Goal: Book appointment/travel/reservation

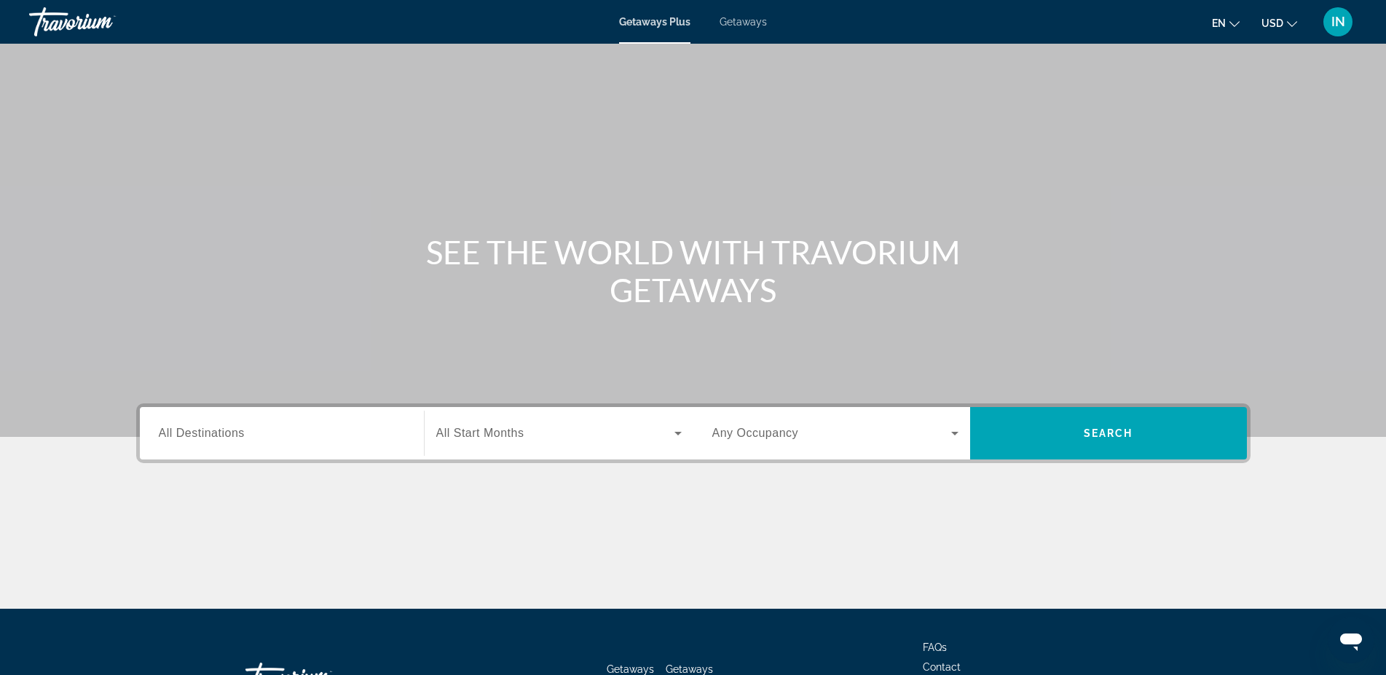
click at [202, 422] on div "Search widget" at bounding box center [282, 434] width 246 height 42
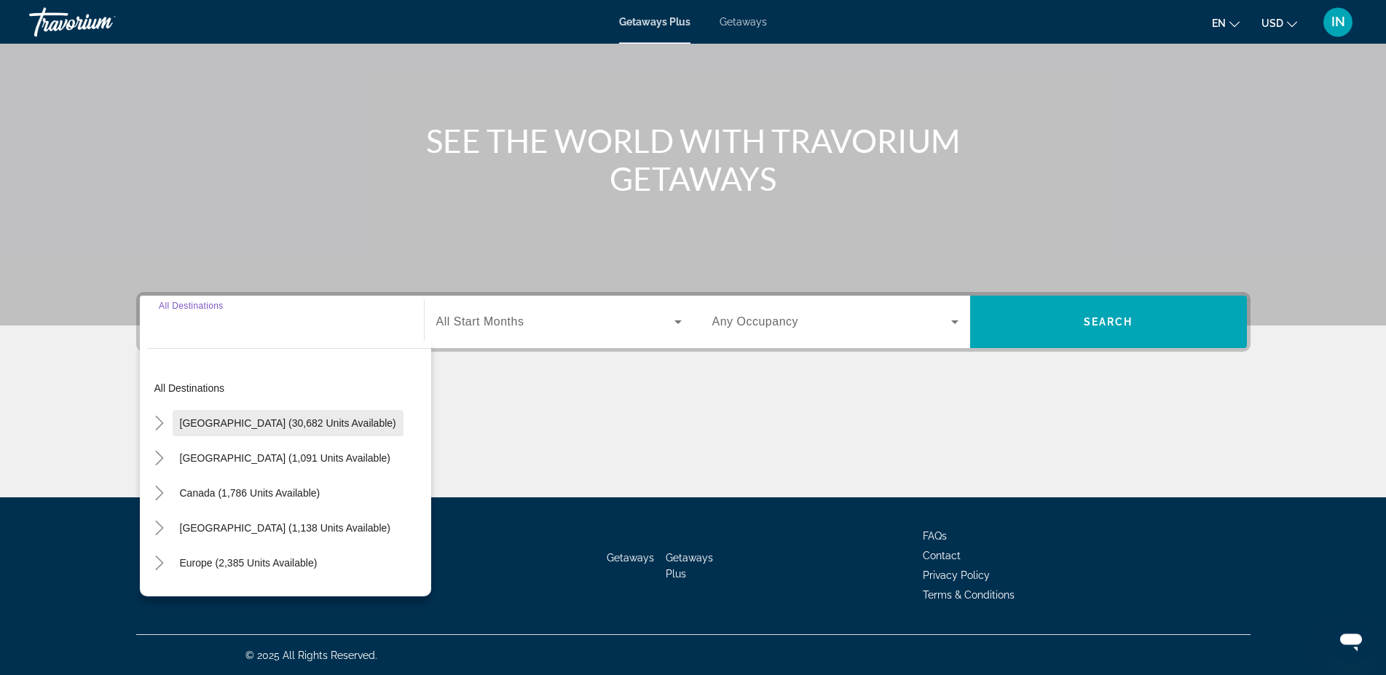
scroll to position [112, 0]
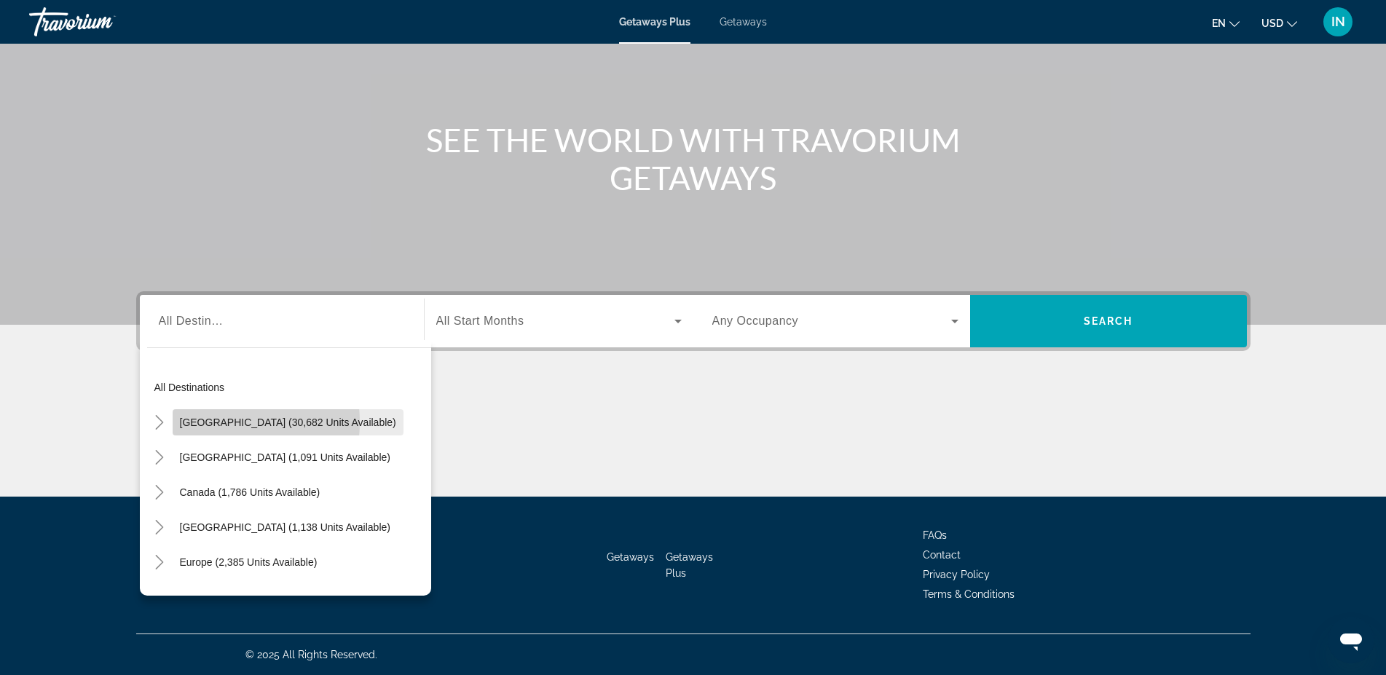
click at [222, 423] on span "[GEOGRAPHIC_DATA] (30,682 units available)" at bounding box center [288, 423] width 216 height 12
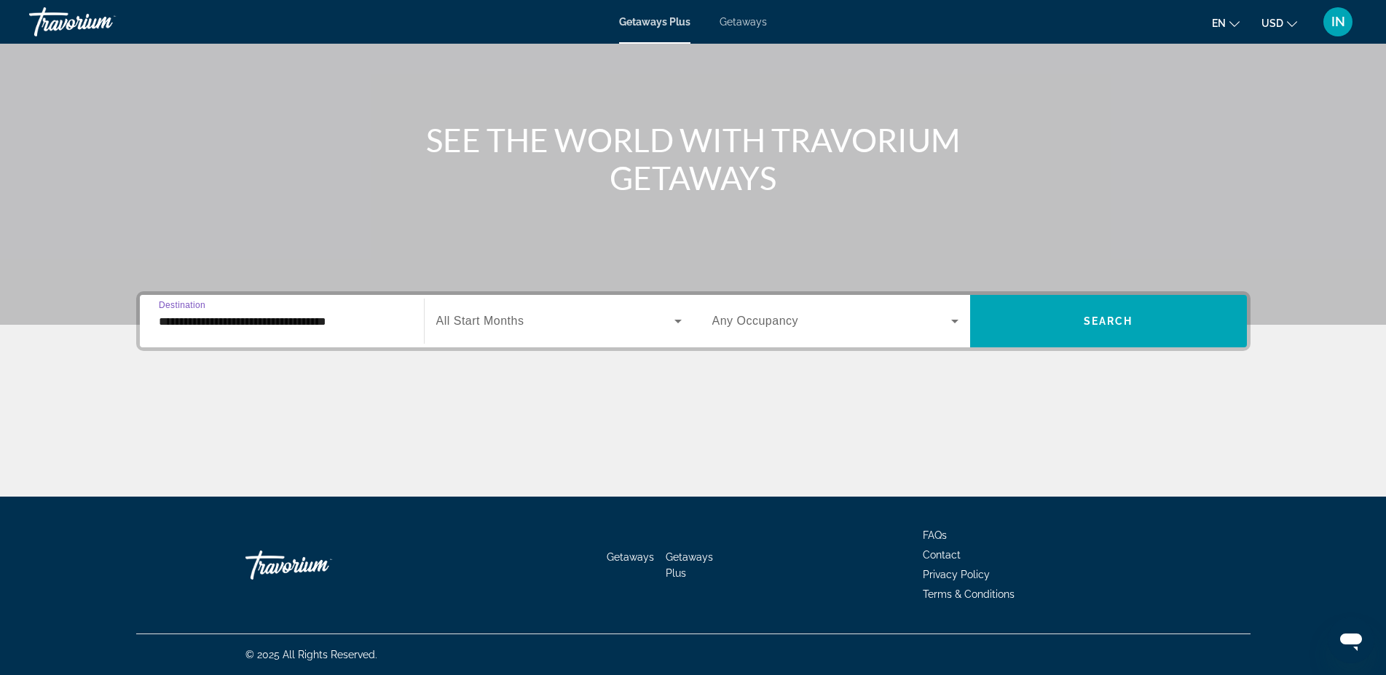
click at [334, 326] on input "**********" at bounding box center [282, 321] width 246 height 17
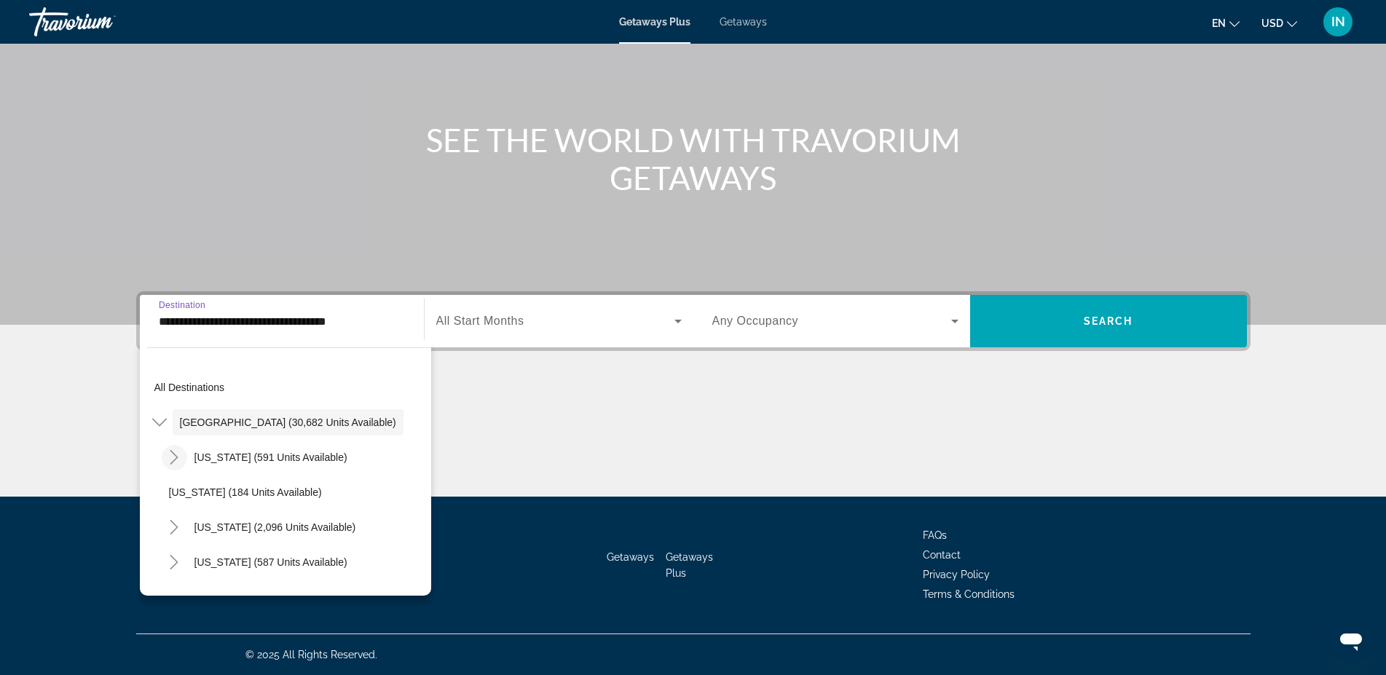
click at [173, 460] on icon "Toggle Arizona (591 units available)" at bounding box center [174, 457] width 15 height 15
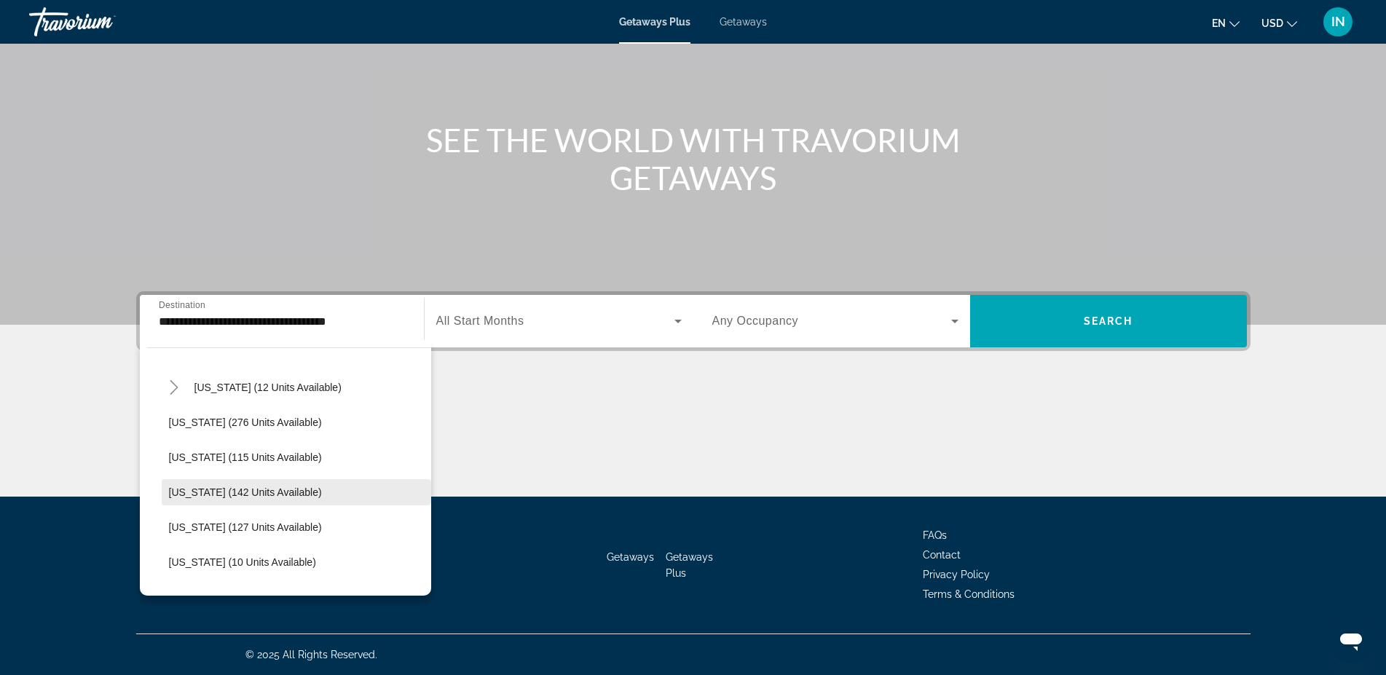
scroll to position [332, 0]
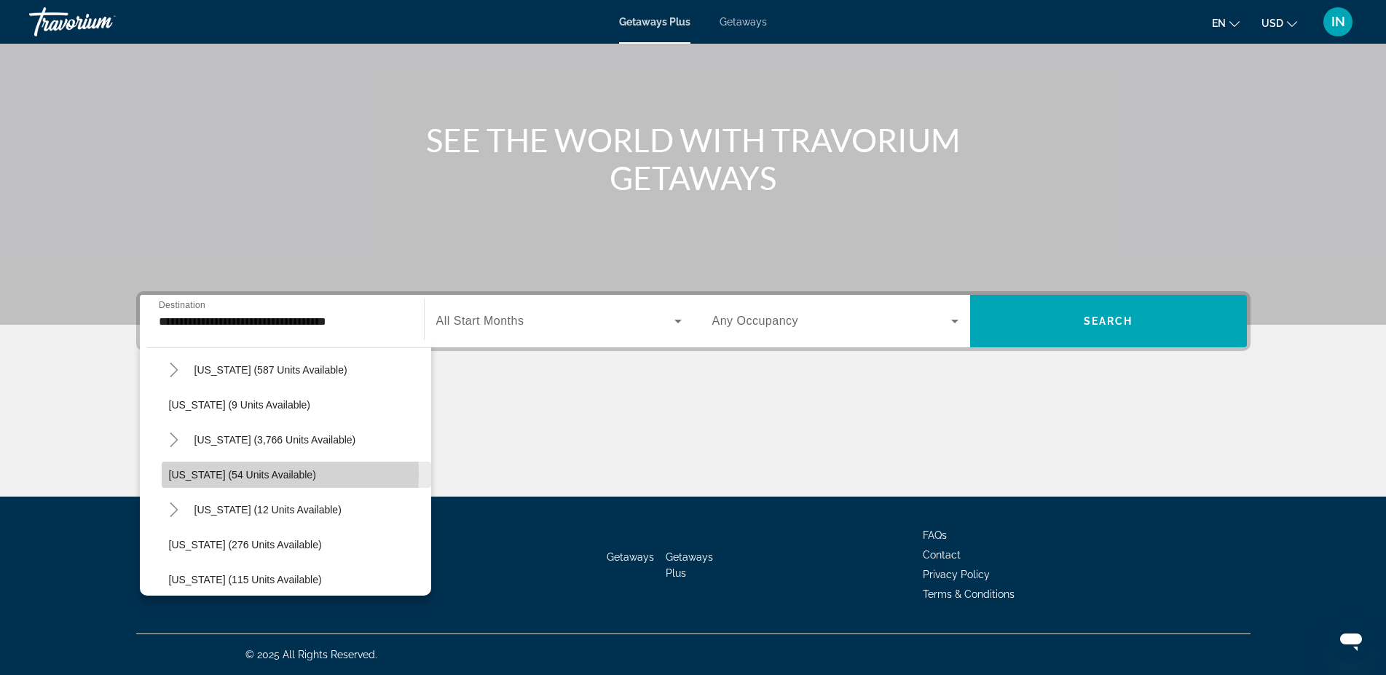
click at [173, 473] on span "[US_STATE] (54 units available)" at bounding box center [242, 475] width 147 height 12
type input "**********"
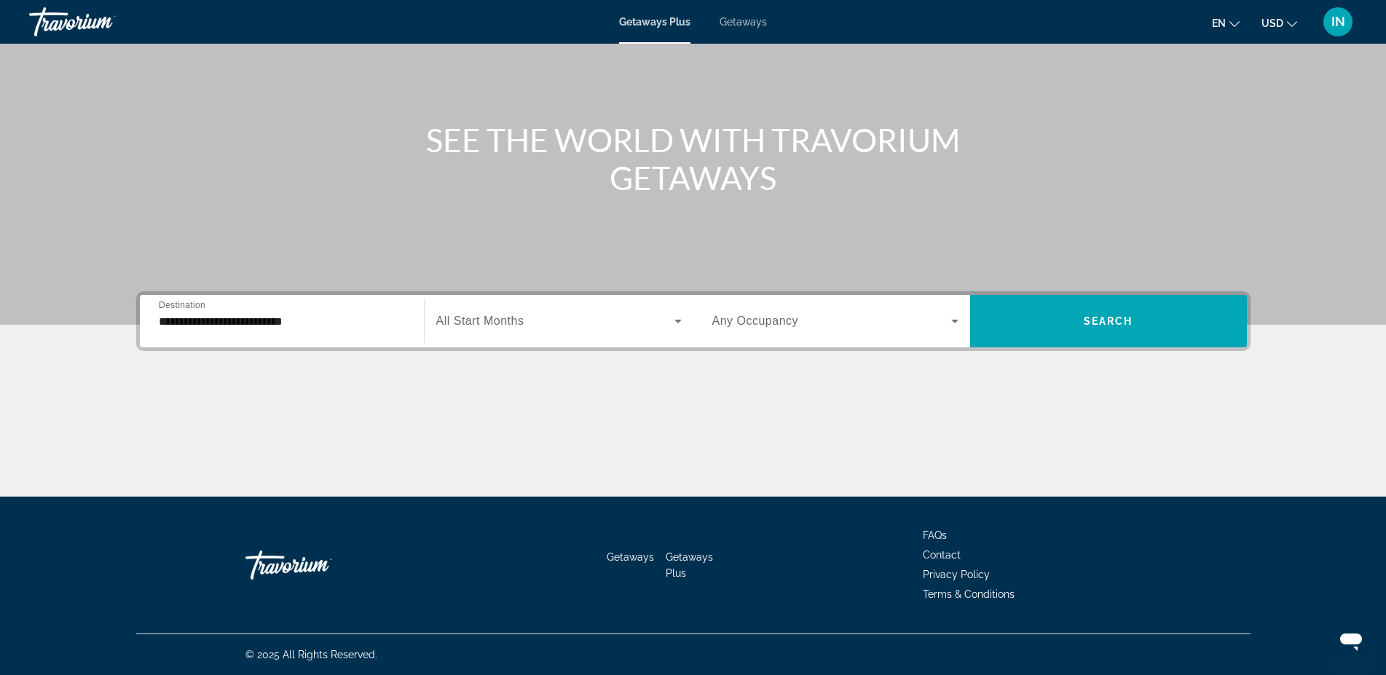
click at [479, 323] on span "All Start Months" at bounding box center [480, 321] width 88 height 12
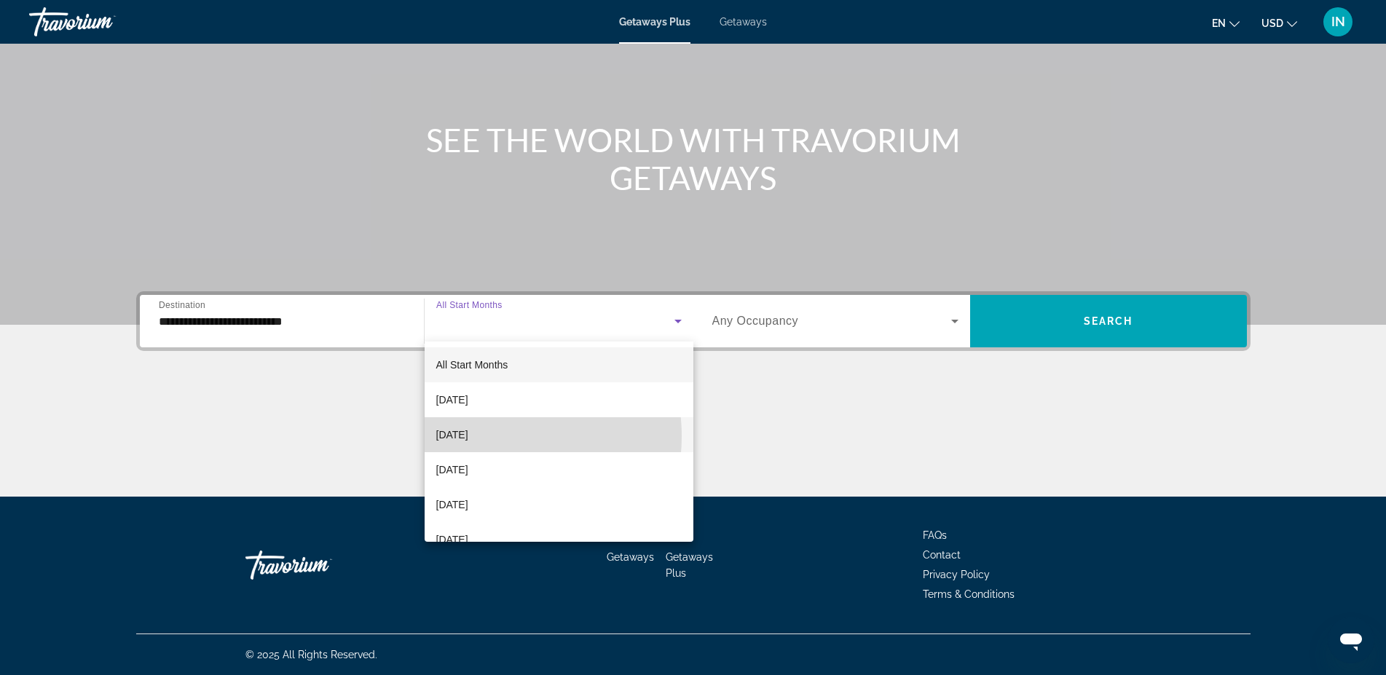
click at [468, 436] on span "[DATE]" at bounding box center [452, 434] width 32 height 17
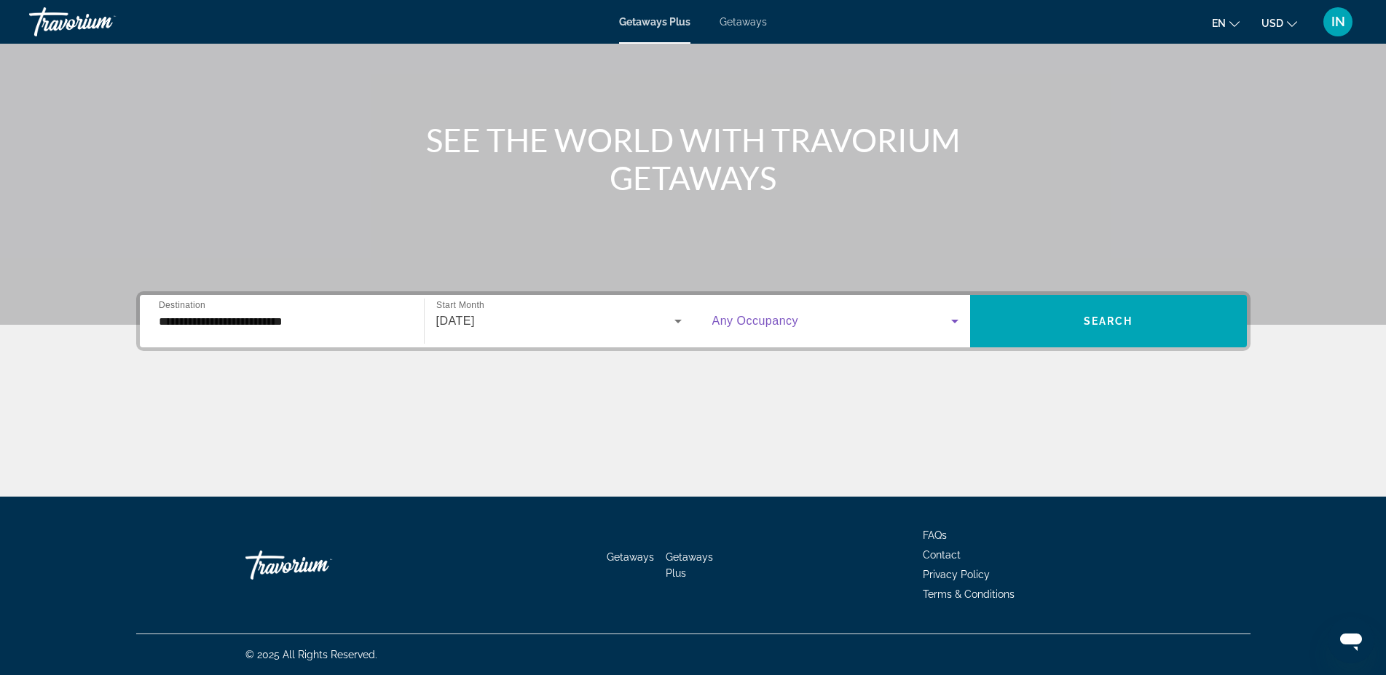
click at [954, 320] on icon "Search widget" at bounding box center [954, 322] width 7 height 4
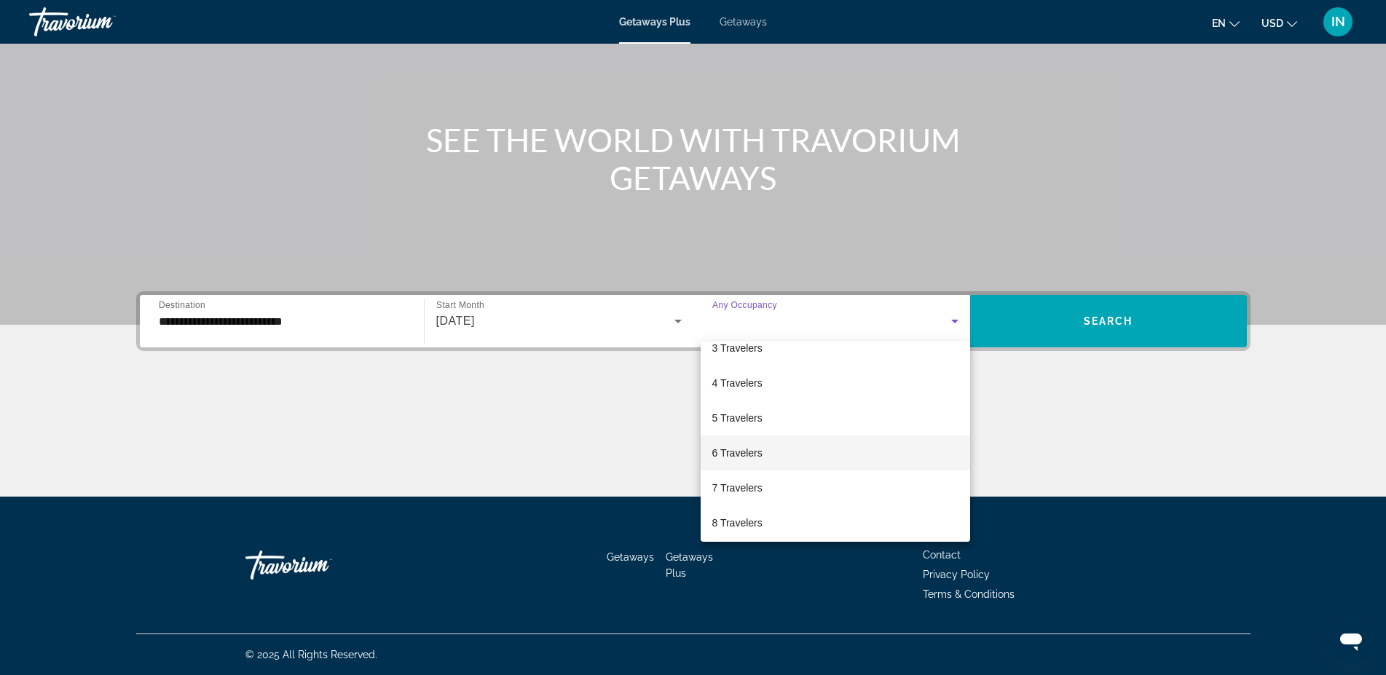
scroll to position [96, 0]
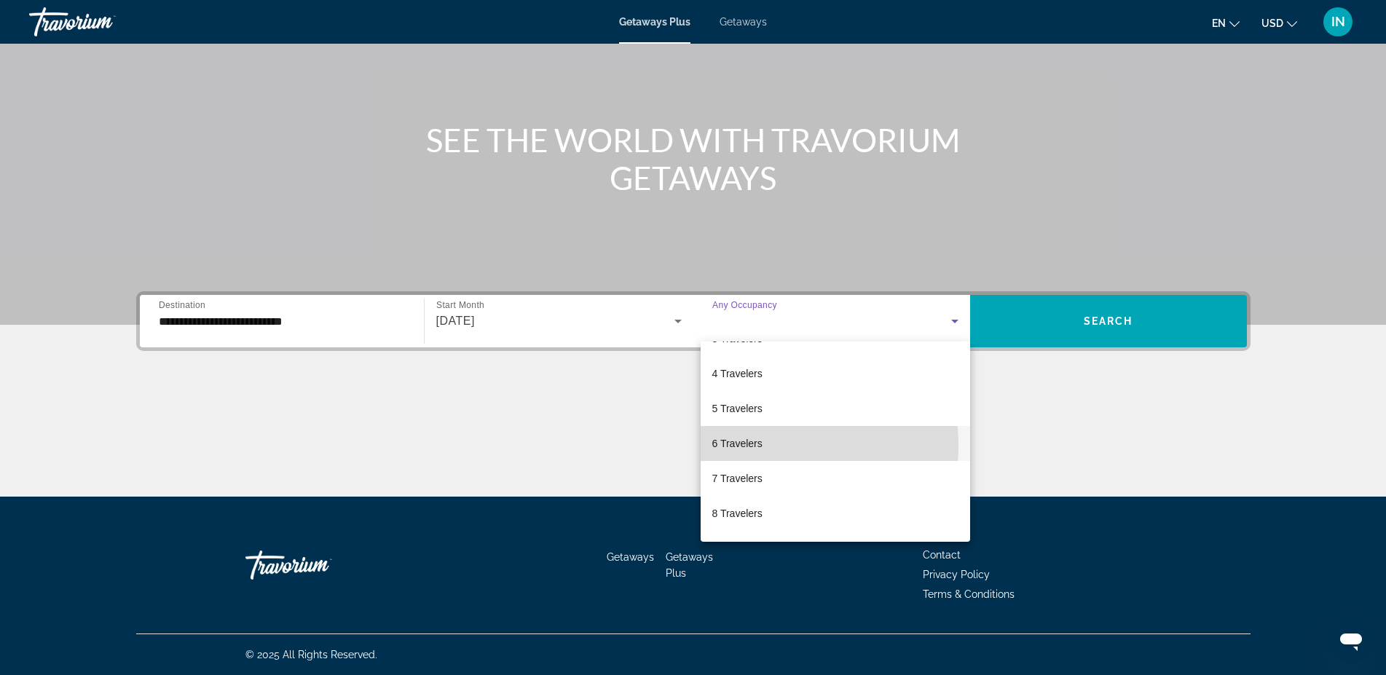
click at [757, 446] on span "6 Travelers" at bounding box center [738, 443] width 50 height 17
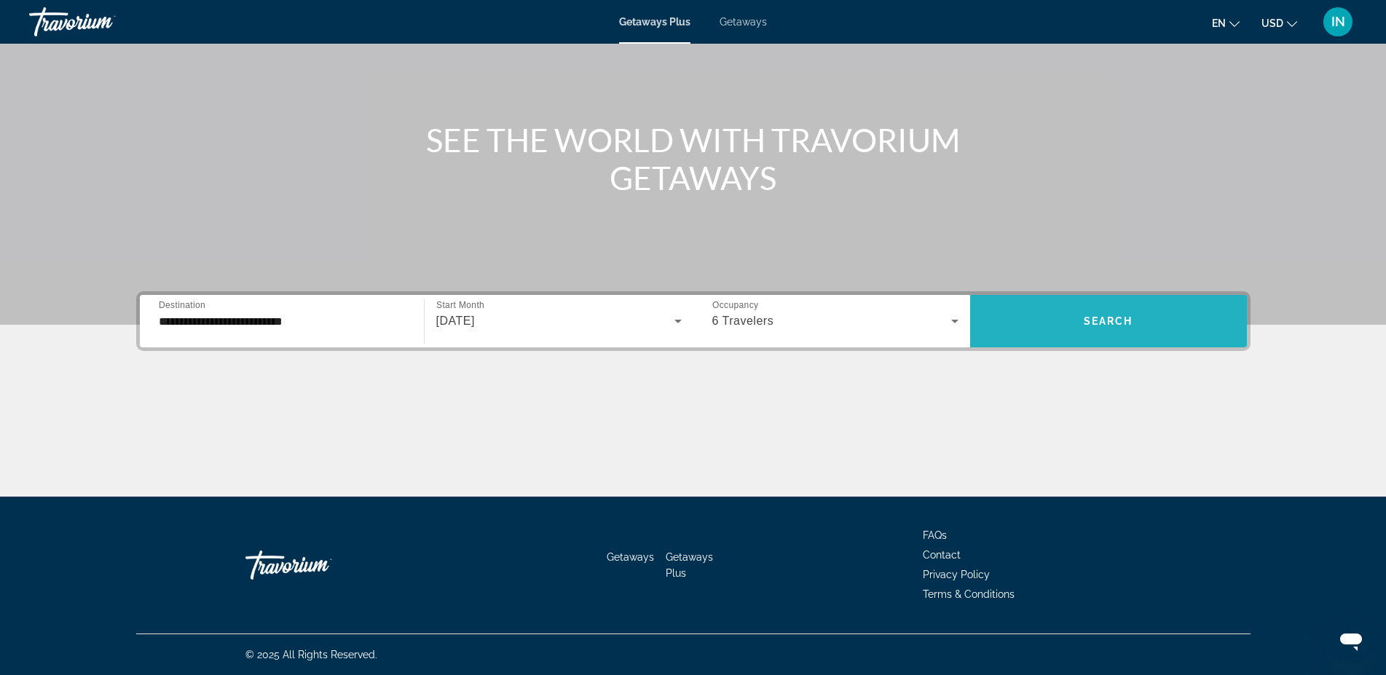
click at [1104, 322] on span "Search" at bounding box center [1109, 321] width 50 height 12
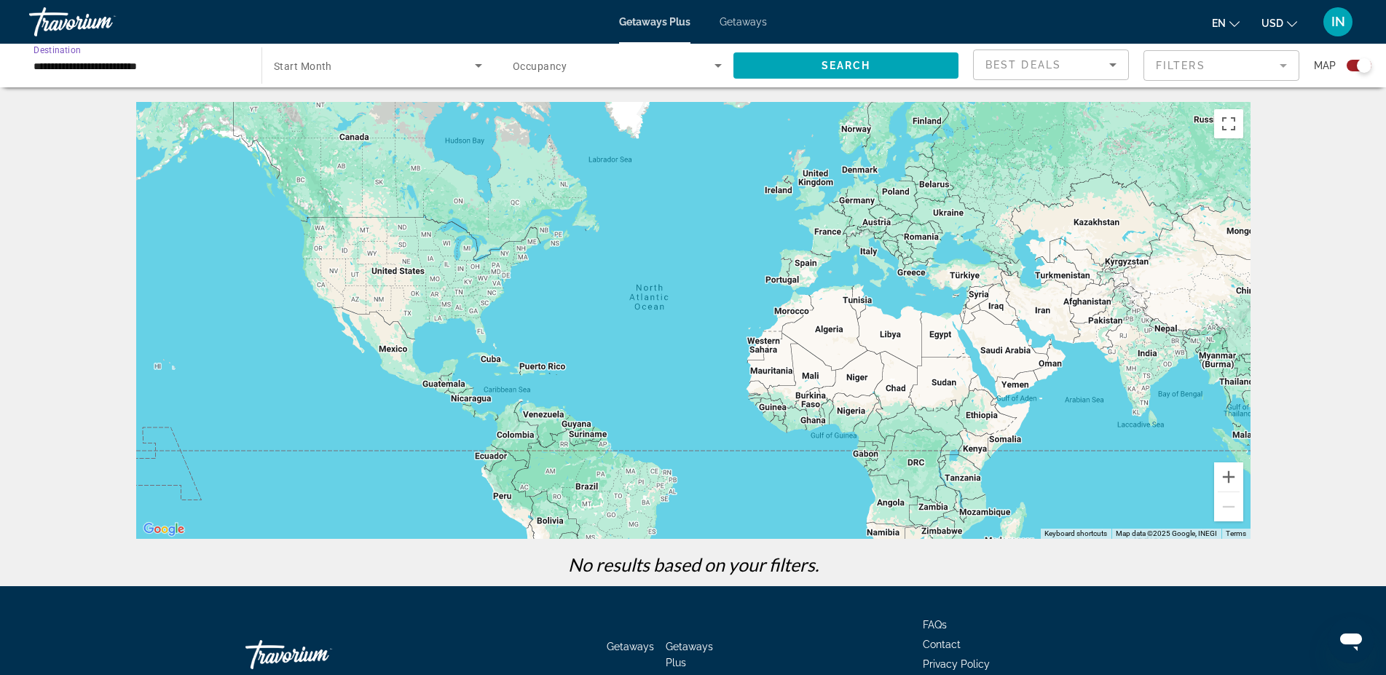
click at [99, 68] on input "**********" at bounding box center [138, 66] width 209 height 17
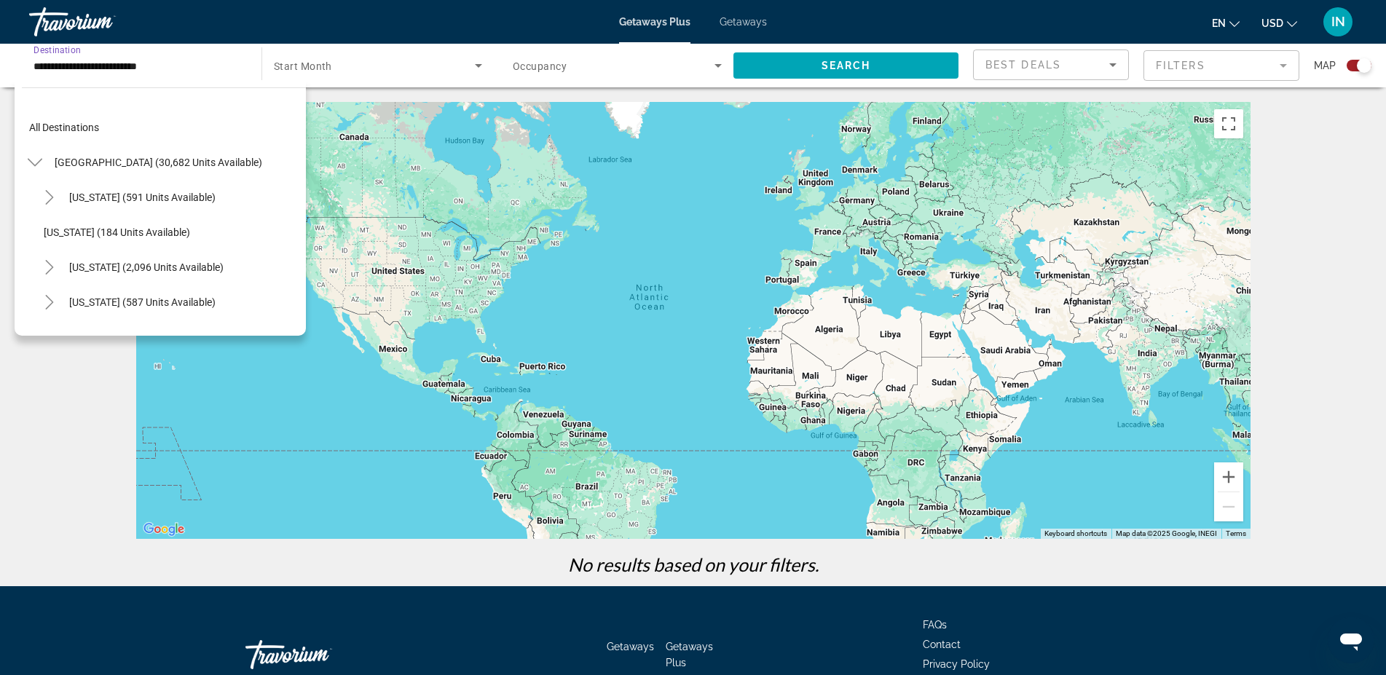
scroll to position [192, 0]
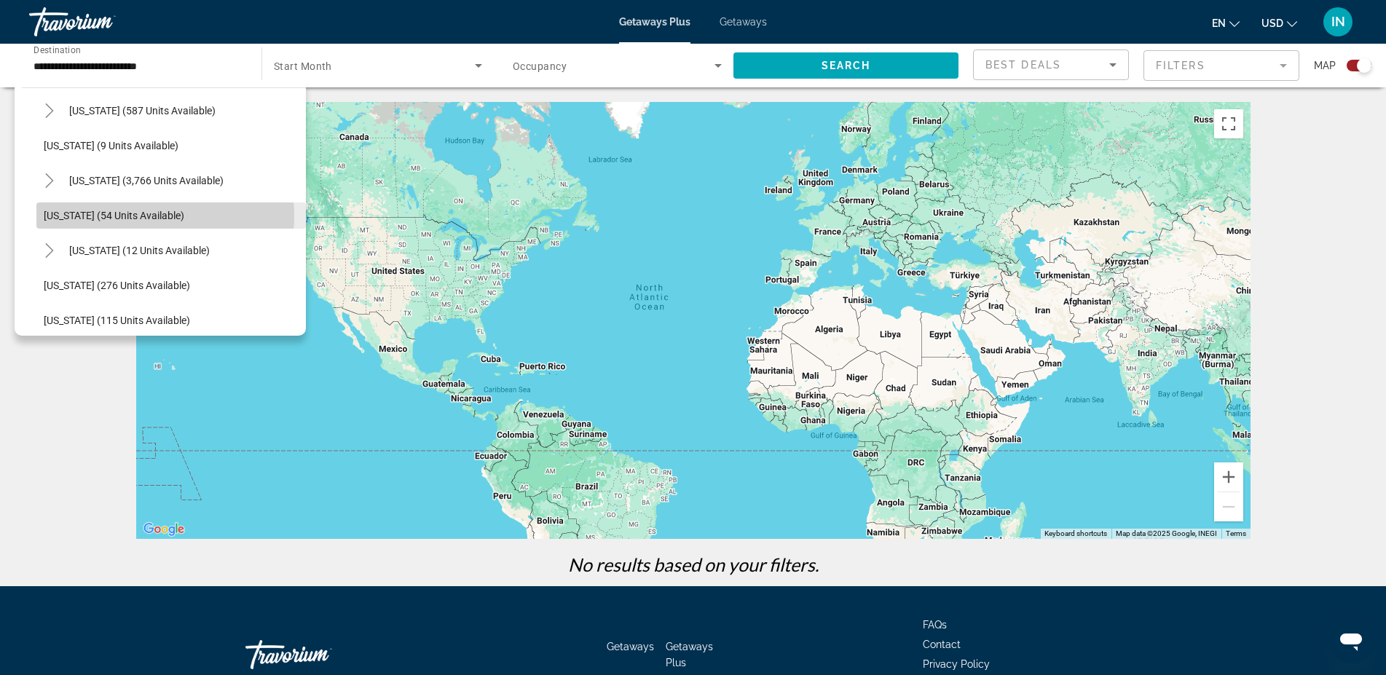
click at [141, 216] on span "[US_STATE] (54 units available)" at bounding box center [114, 216] width 141 height 12
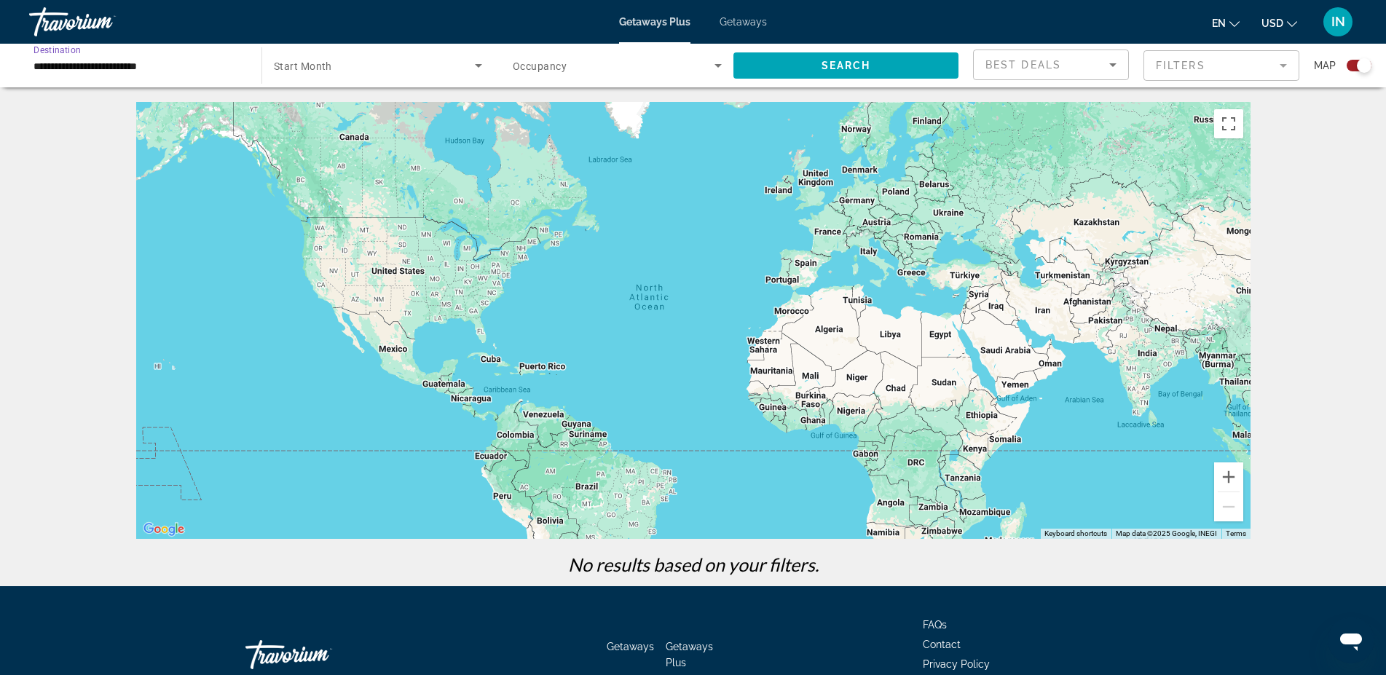
click at [320, 66] on span "Start Month" at bounding box center [303, 66] width 58 height 12
click at [318, 111] on span "All Start Months" at bounding box center [310, 109] width 73 height 12
click at [881, 65] on span "Search widget" at bounding box center [846, 65] width 225 height 35
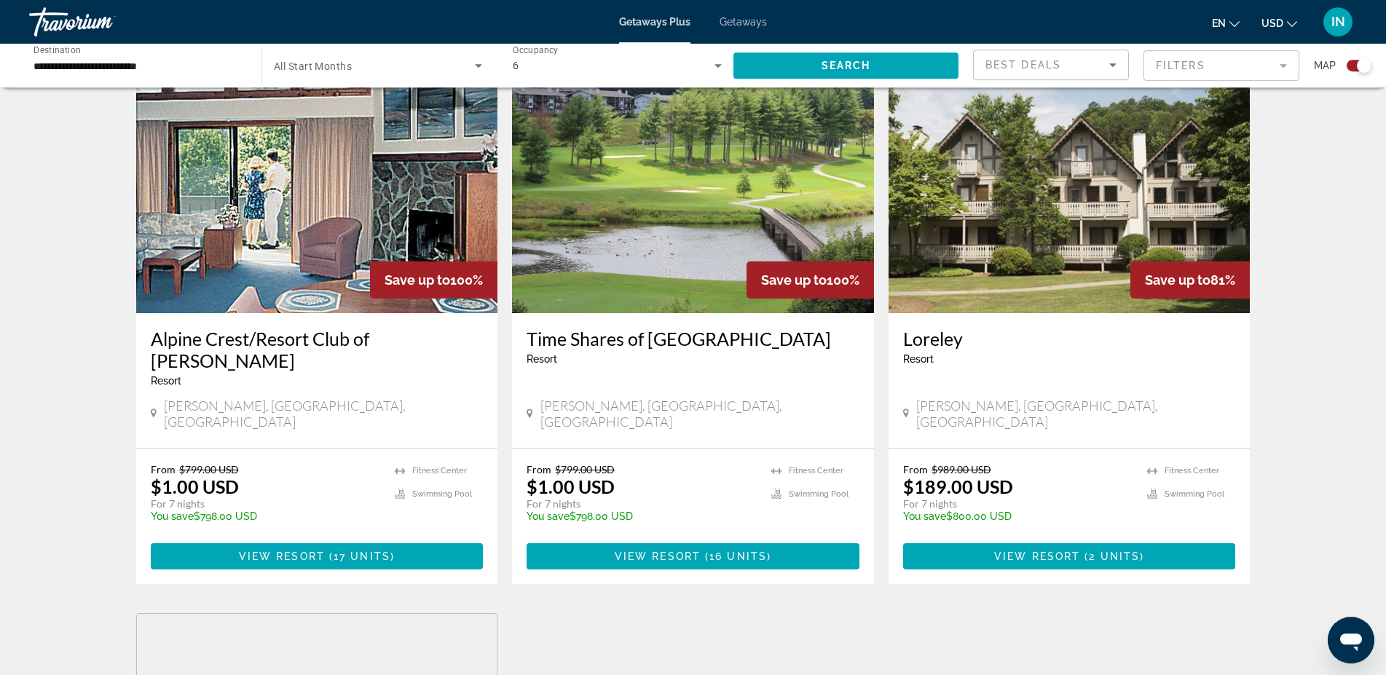
scroll to position [594, 0]
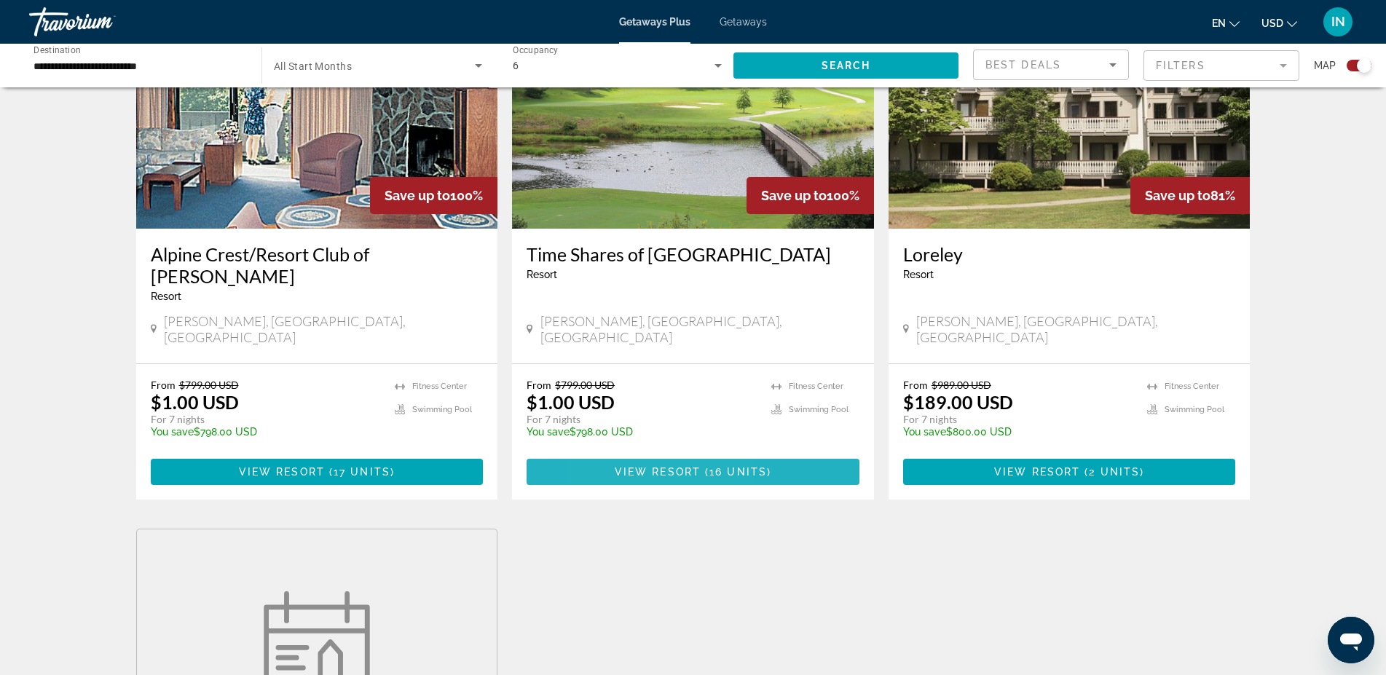
click at [621, 466] on span "View Resort" at bounding box center [658, 472] width 86 height 12
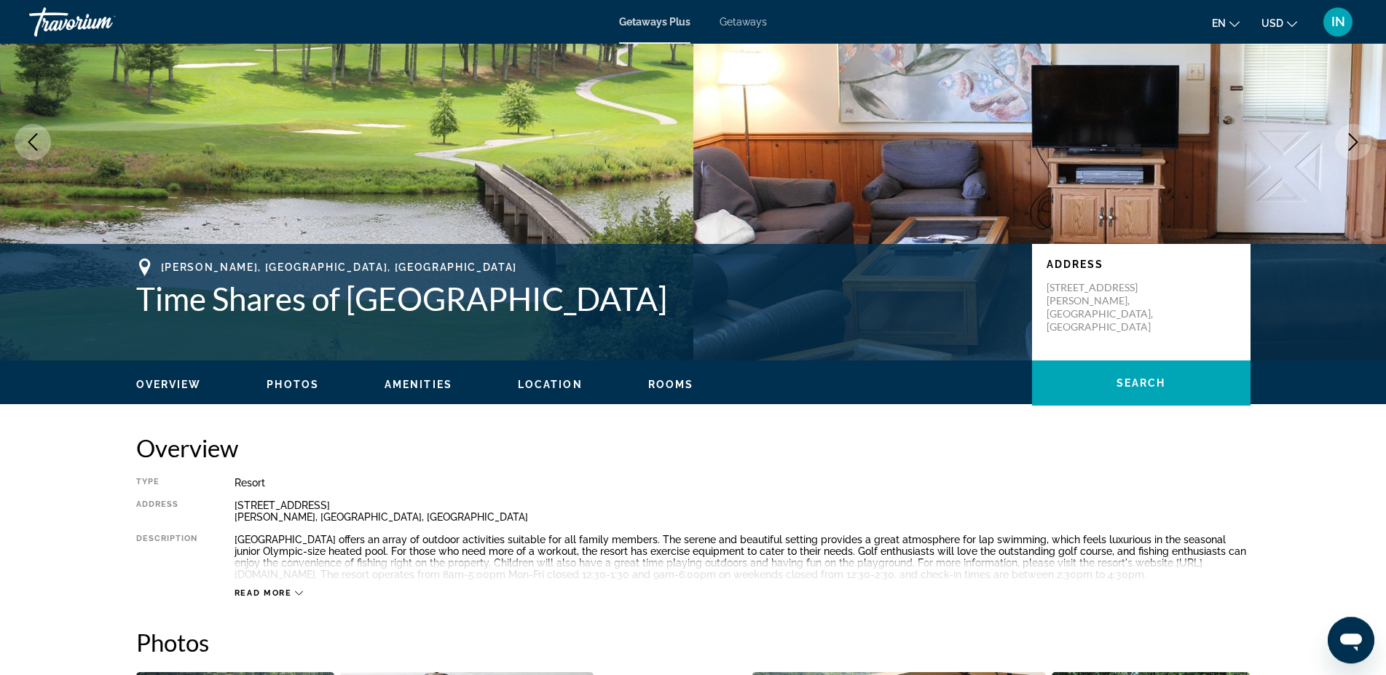
scroll to position [297, 0]
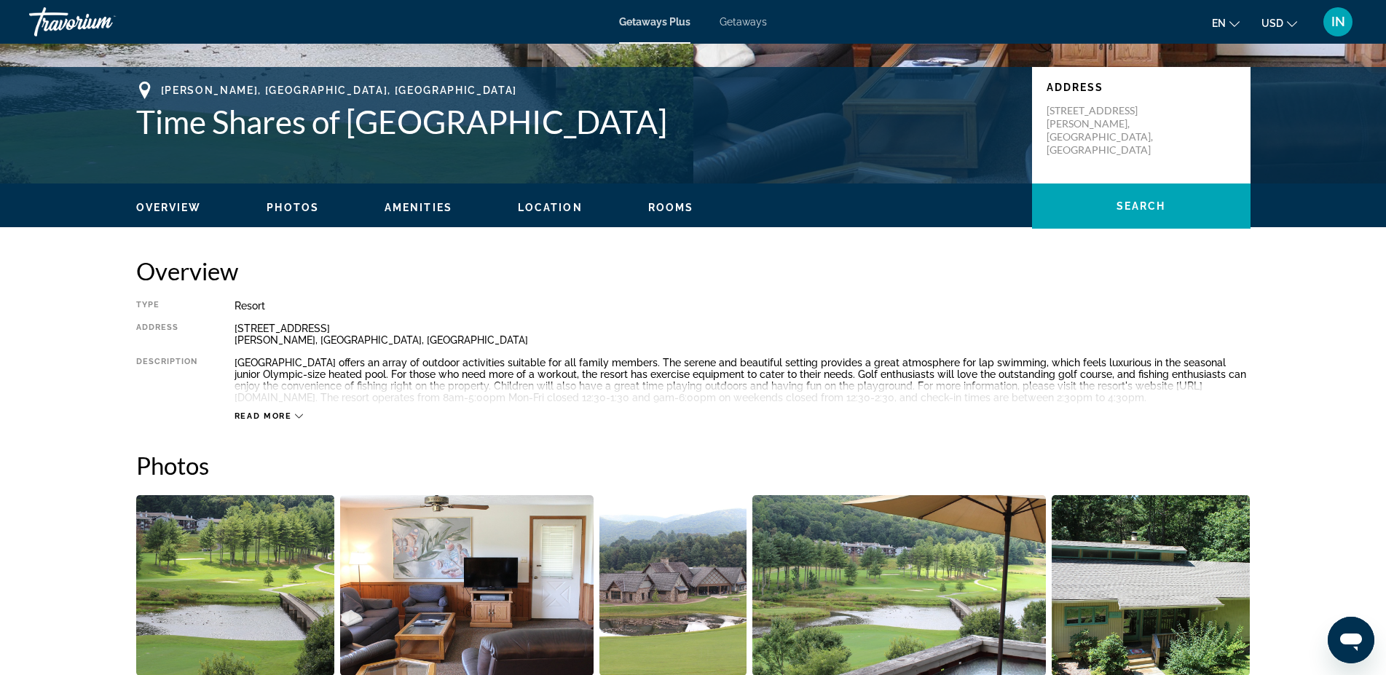
click at [298, 418] on icon "Main content" at bounding box center [299, 416] width 8 height 8
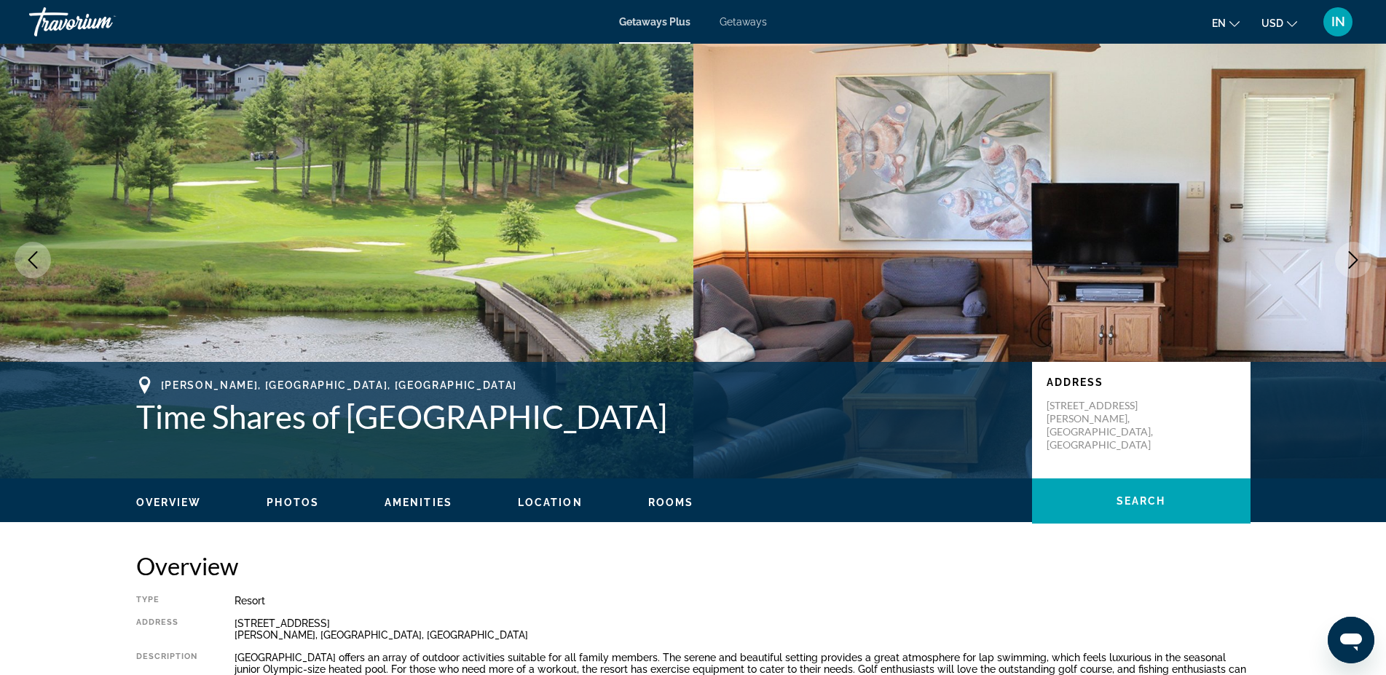
scroll to position [0, 0]
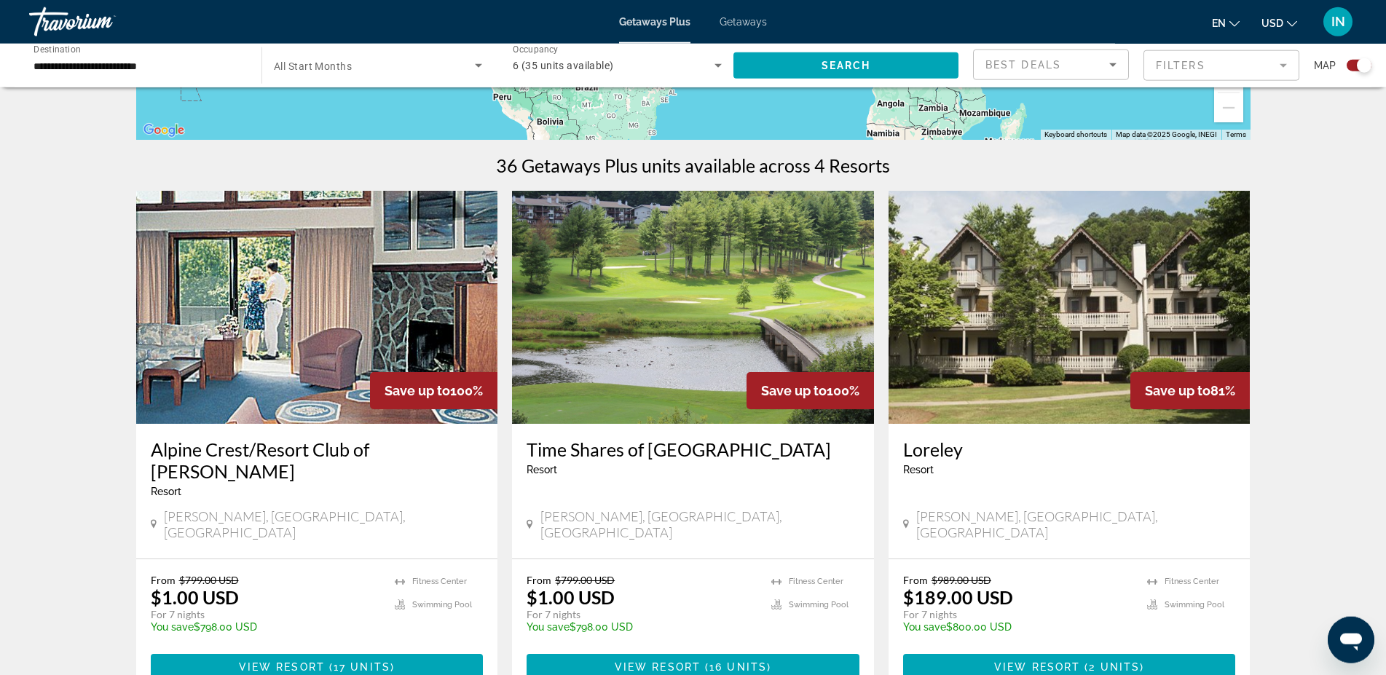
scroll to position [372, 0]
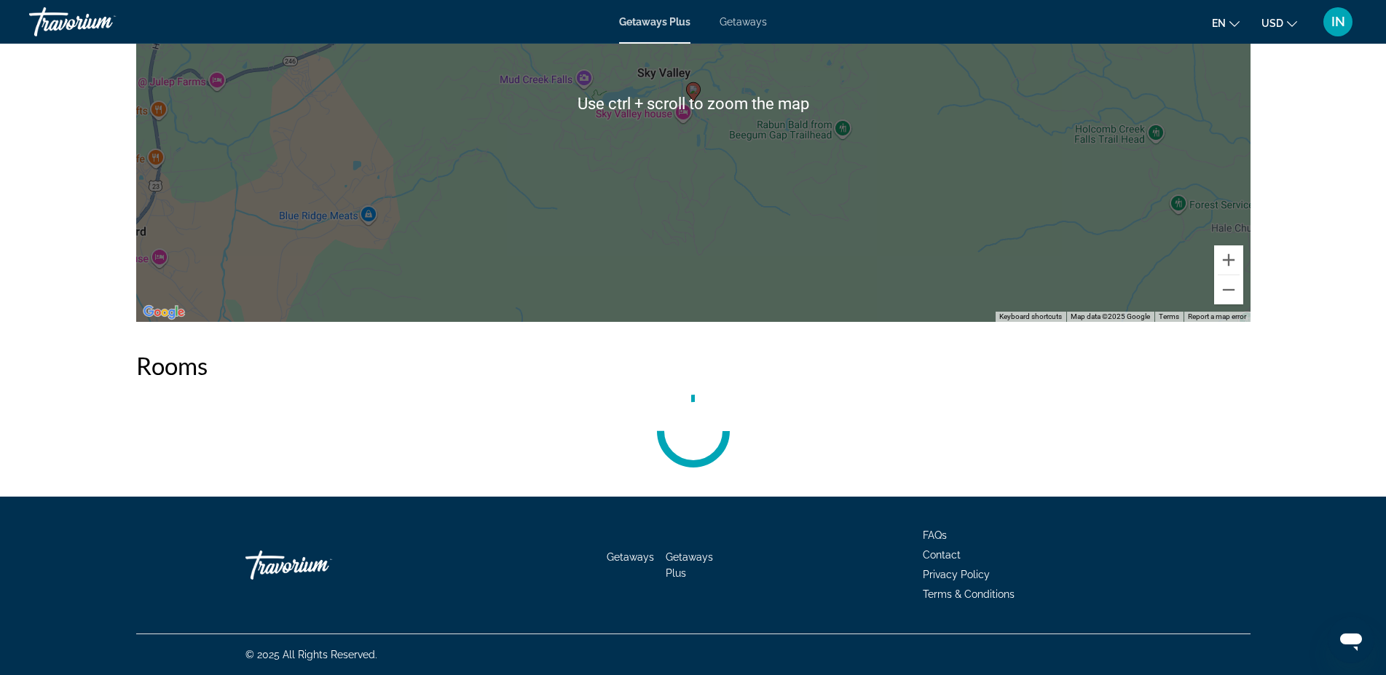
scroll to position [2486, 0]
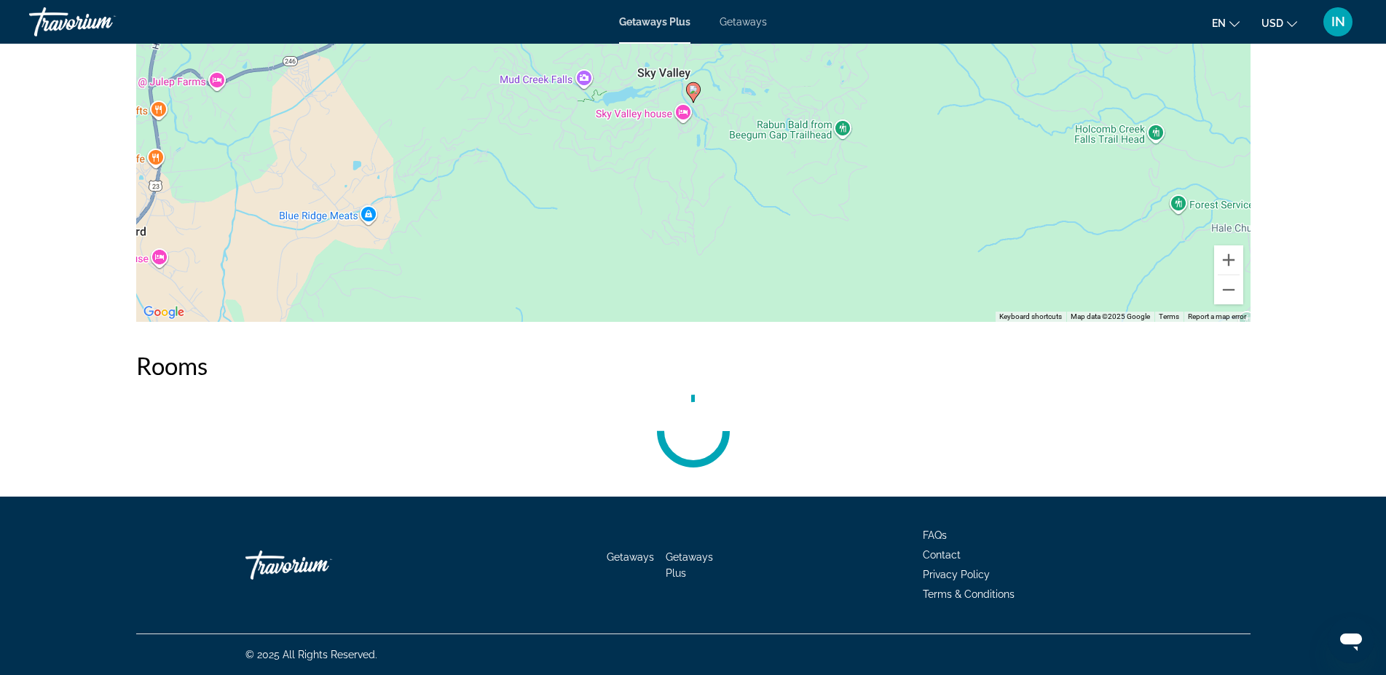
click at [733, 416] on div "Main content" at bounding box center [693, 431] width 1115 height 73
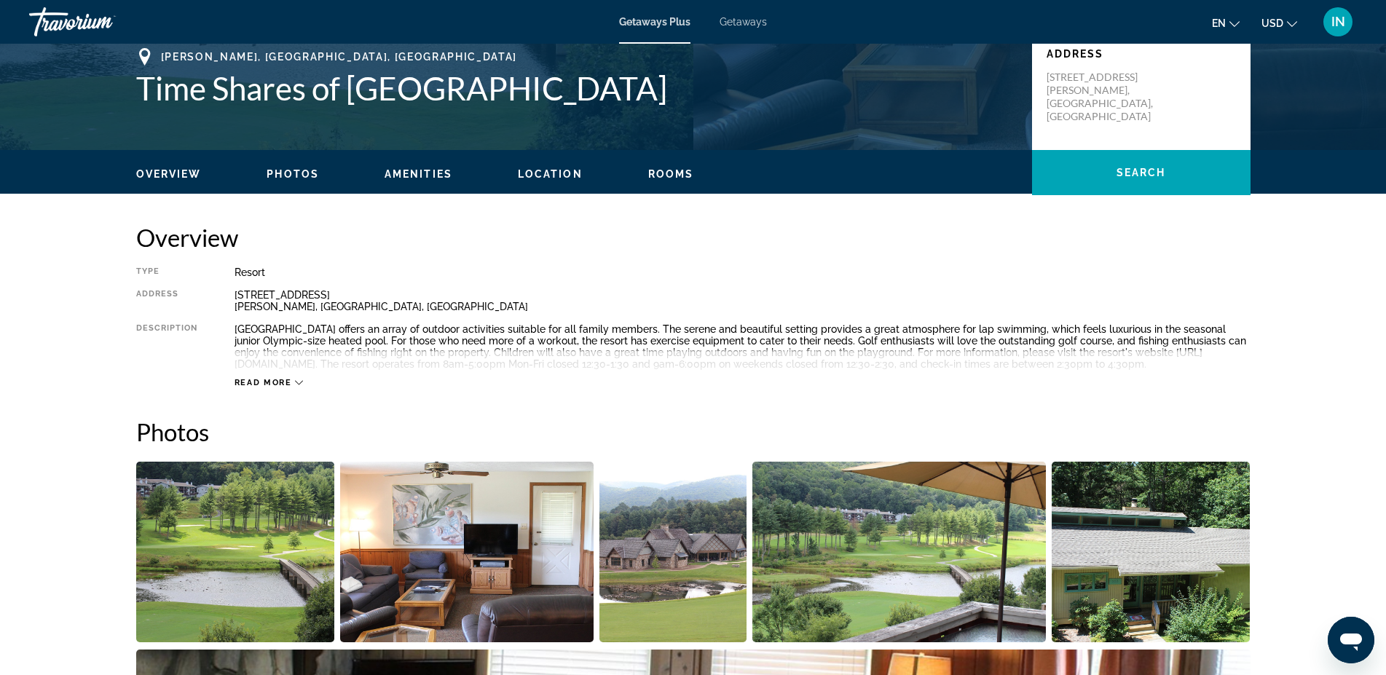
scroll to position [0, 0]
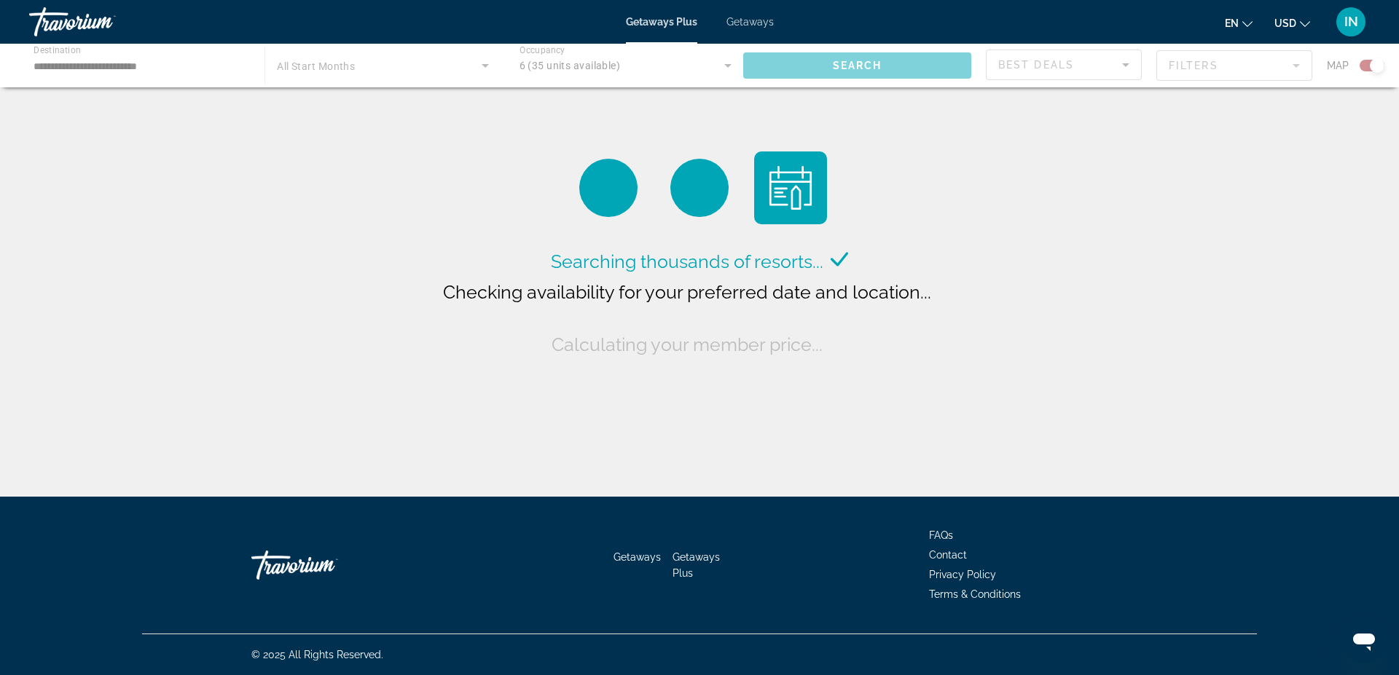
click at [50, 63] on div "Main content" at bounding box center [699, 66] width 1399 height 44
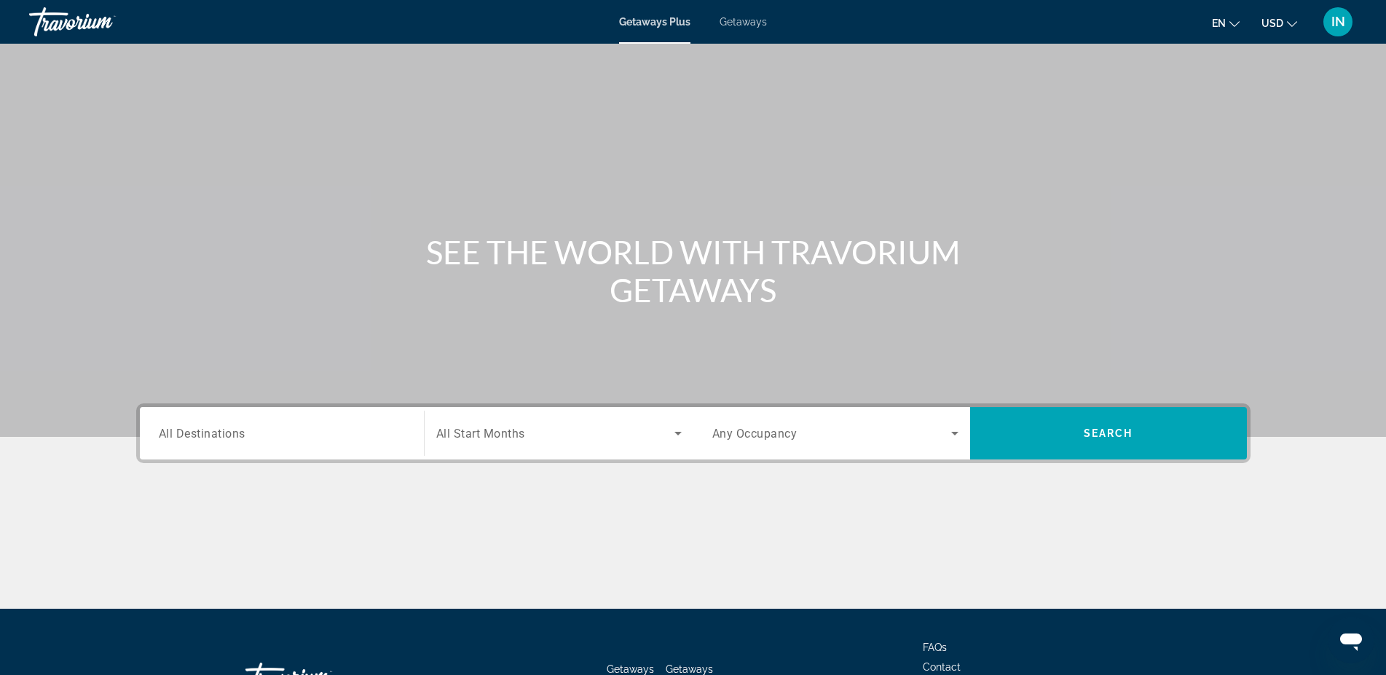
click at [242, 444] on div "Search widget" at bounding box center [282, 434] width 246 height 42
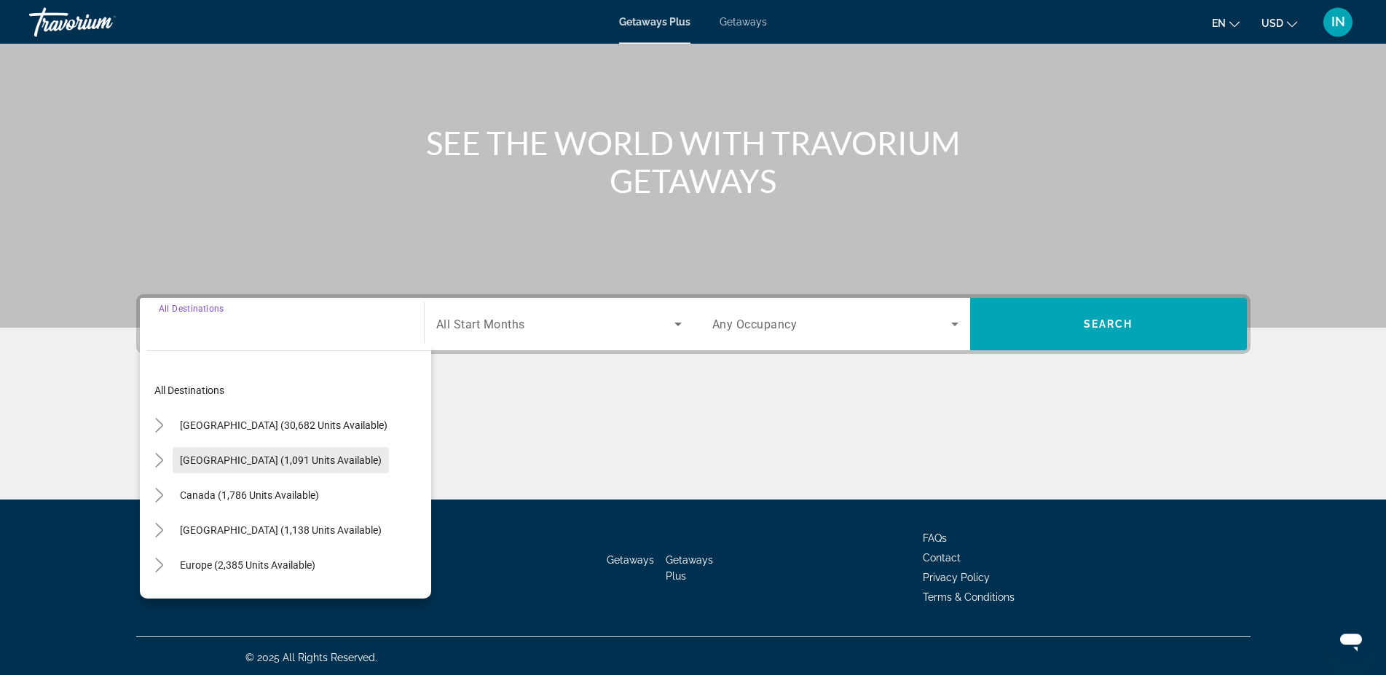
scroll to position [112, 0]
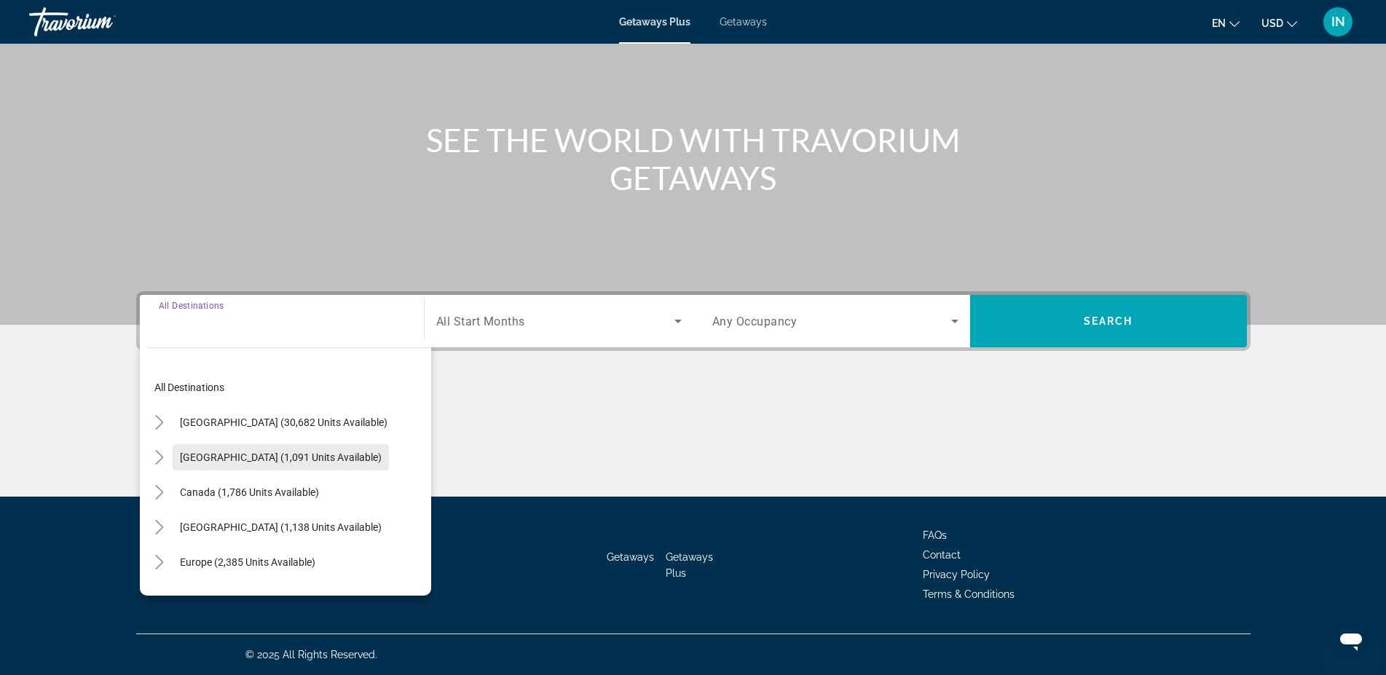
click at [218, 452] on span "[GEOGRAPHIC_DATA] (1,091 units available)" at bounding box center [281, 458] width 202 height 12
type input "**********"
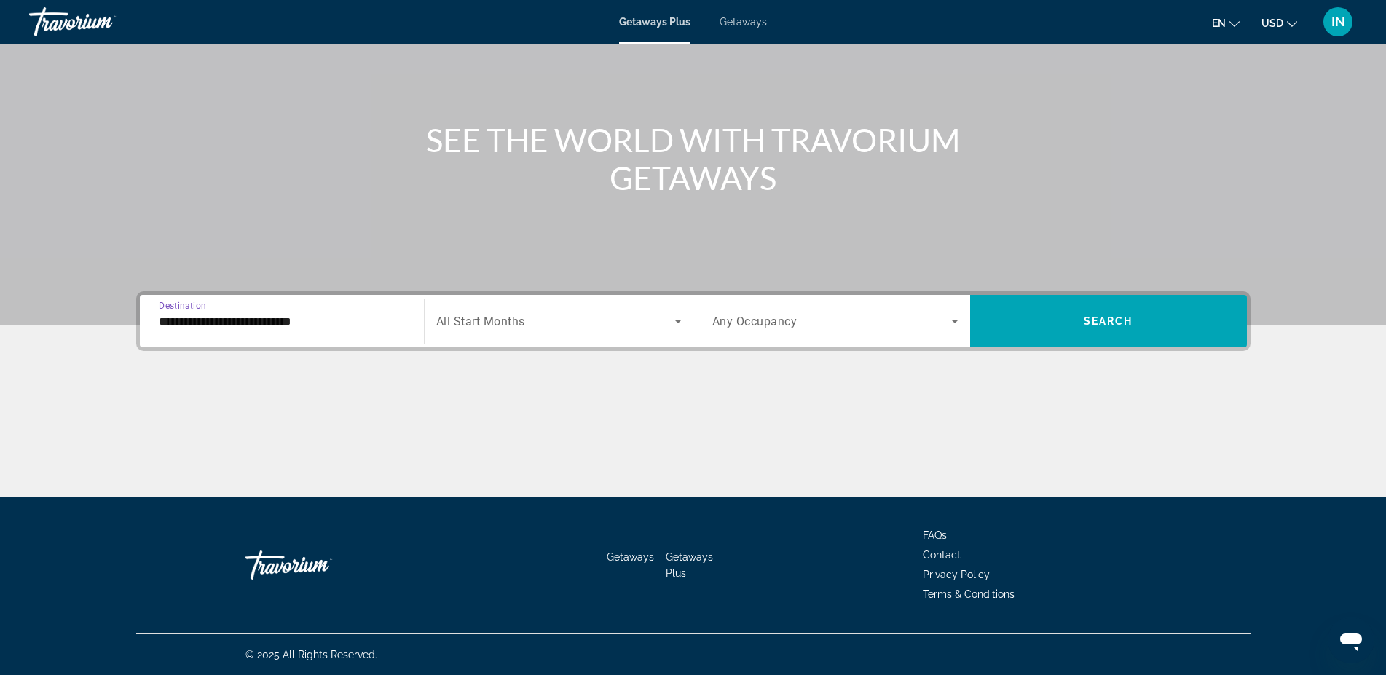
click at [957, 323] on icon "Search widget" at bounding box center [954, 321] width 17 height 17
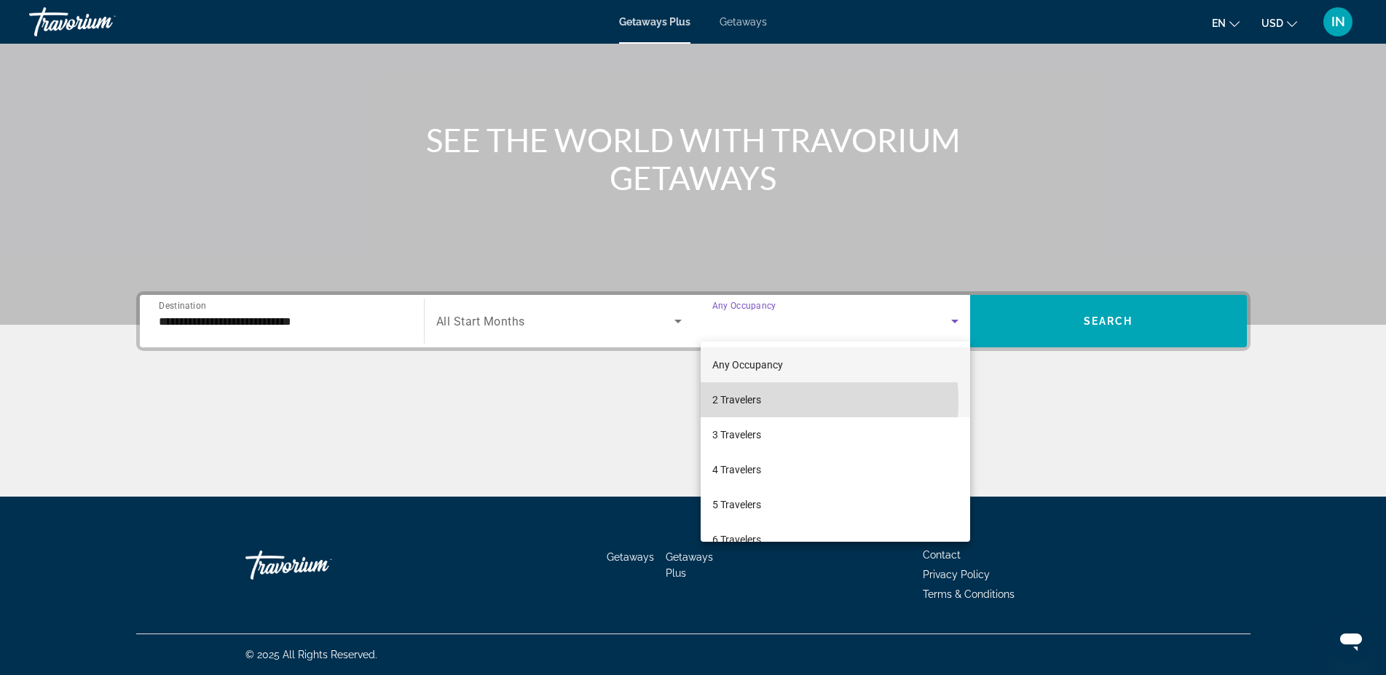
click at [739, 401] on span "2 Travelers" at bounding box center [737, 399] width 49 height 17
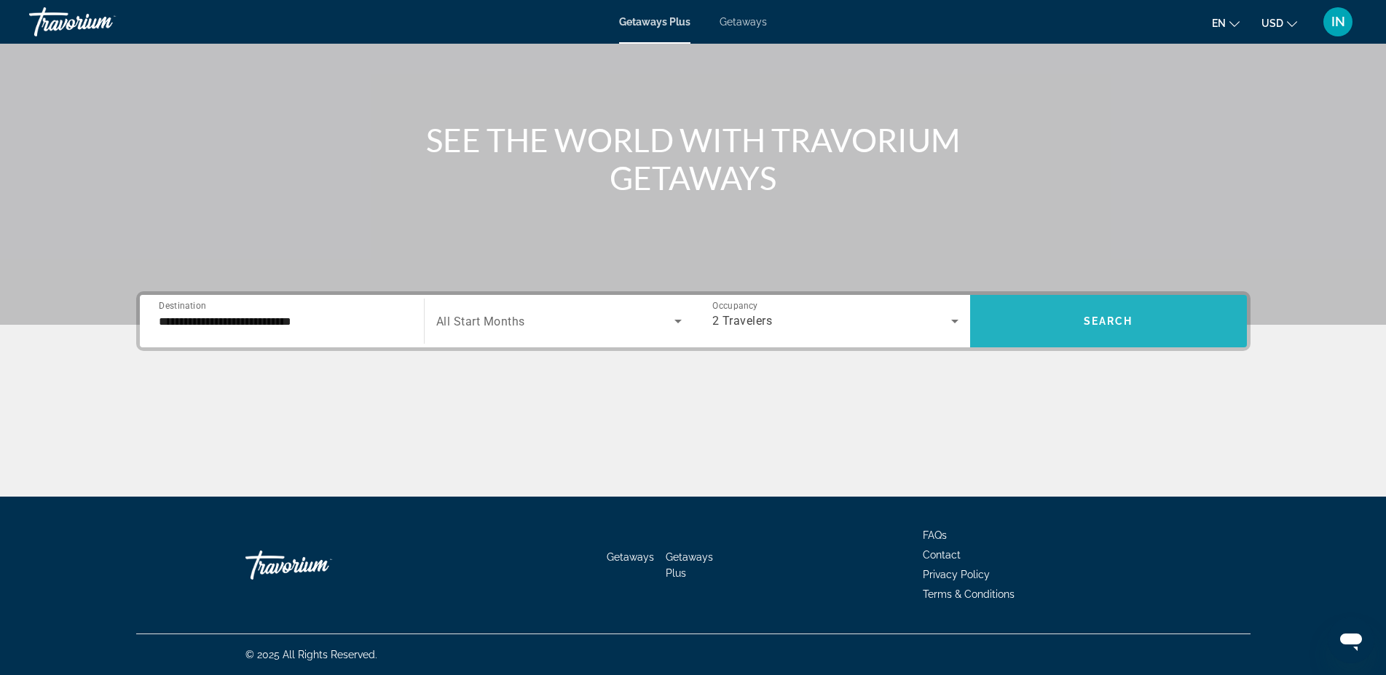
click at [1116, 321] on span "Search" at bounding box center [1109, 321] width 50 height 12
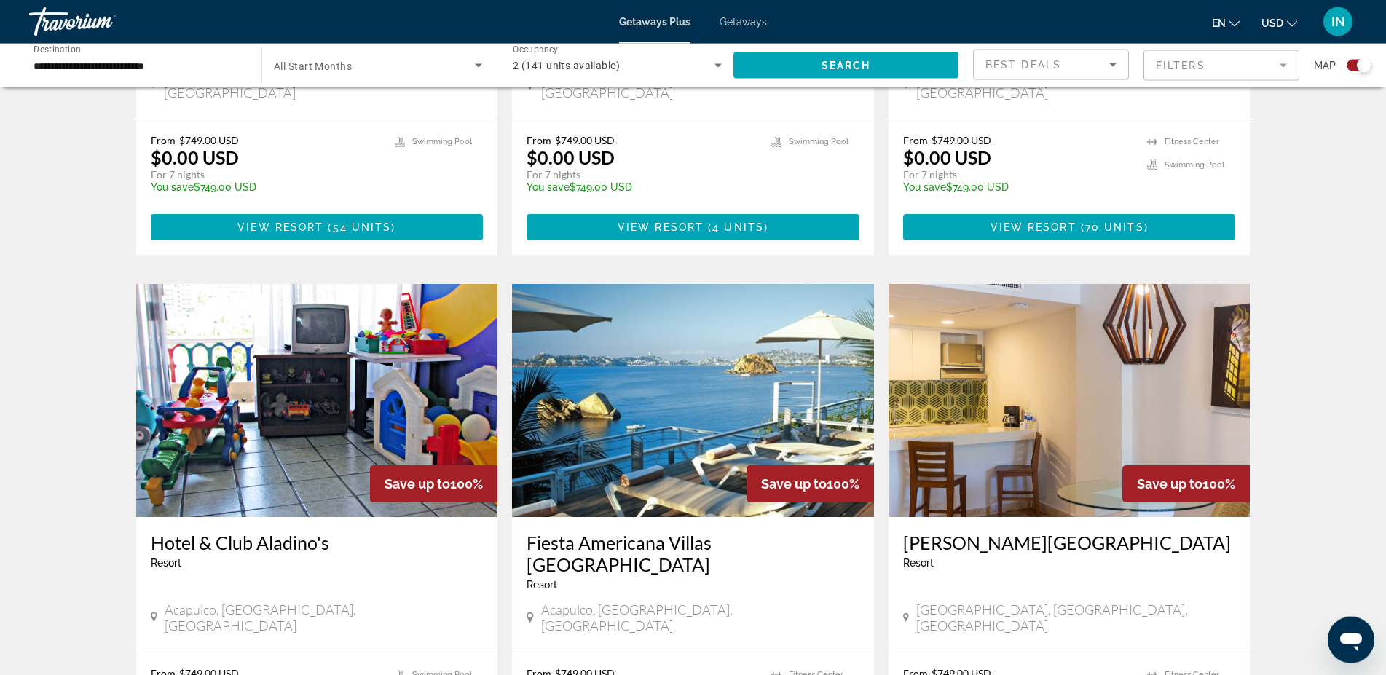
scroll to position [1932, 0]
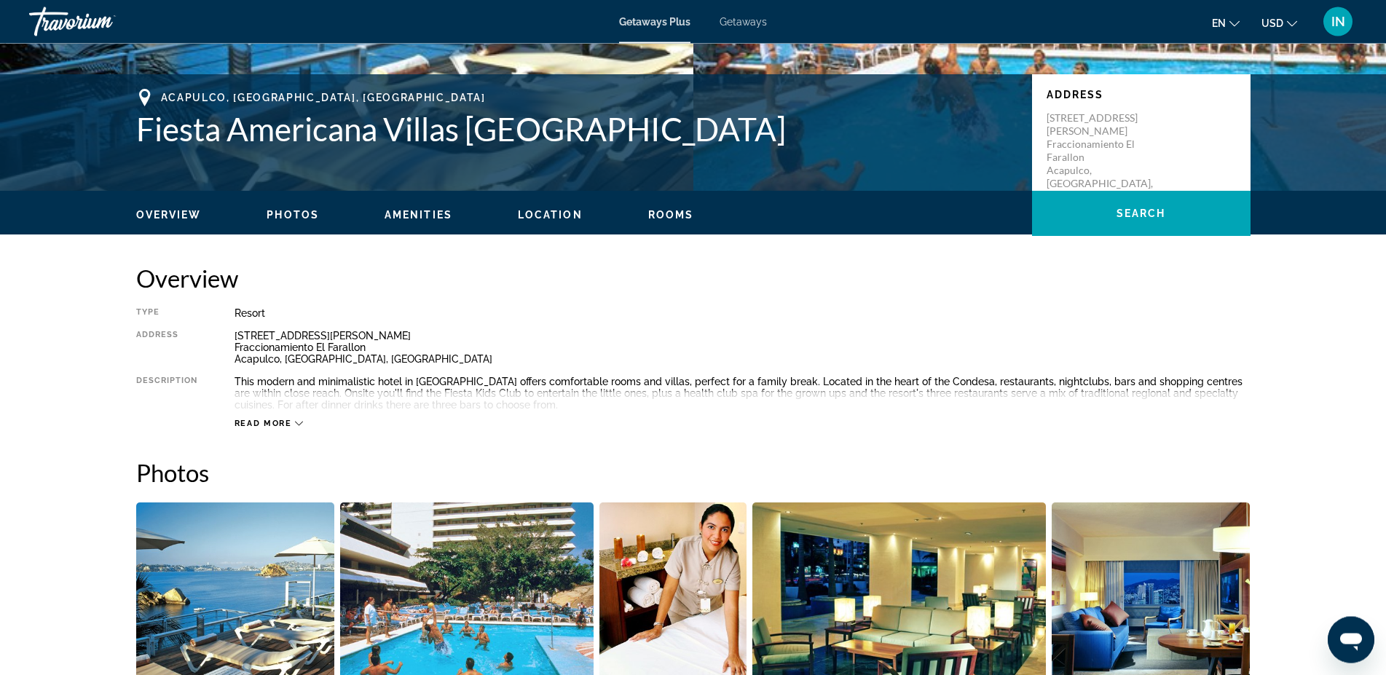
scroll to position [297, 0]
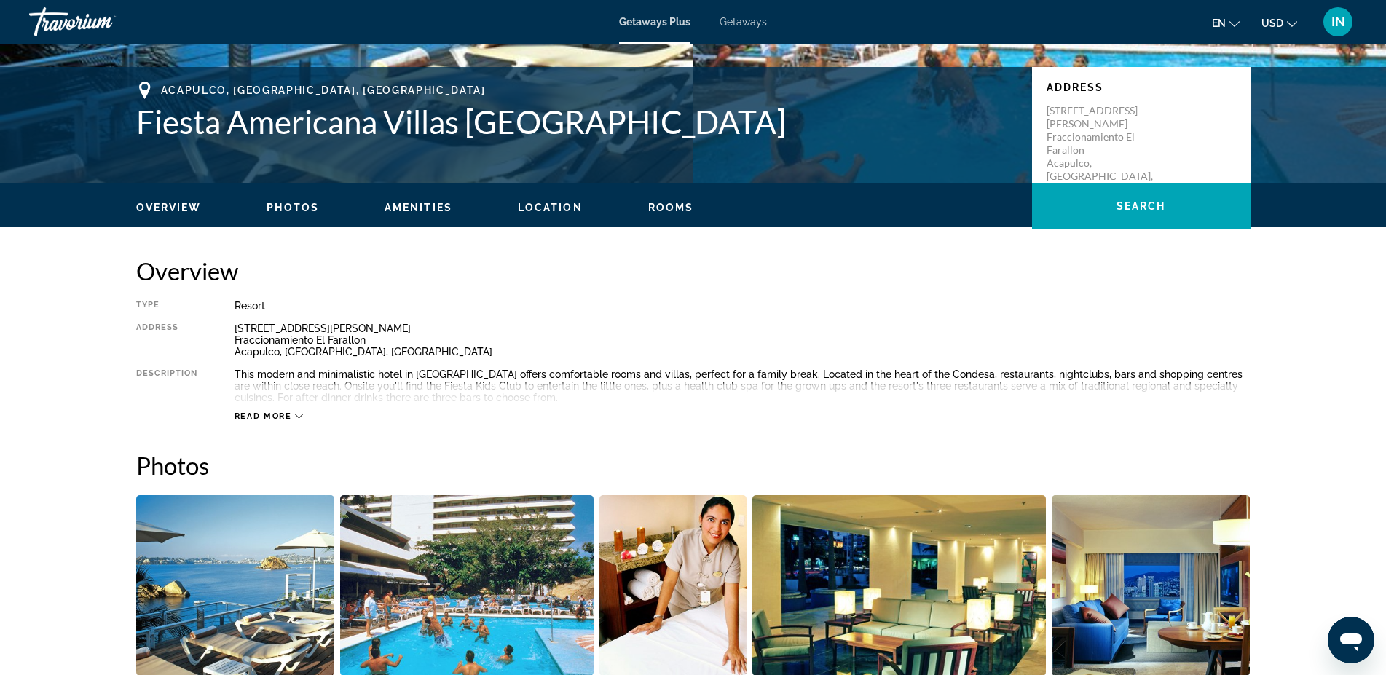
click at [296, 413] on icon "Main content" at bounding box center [299, 416] width 8 height 8
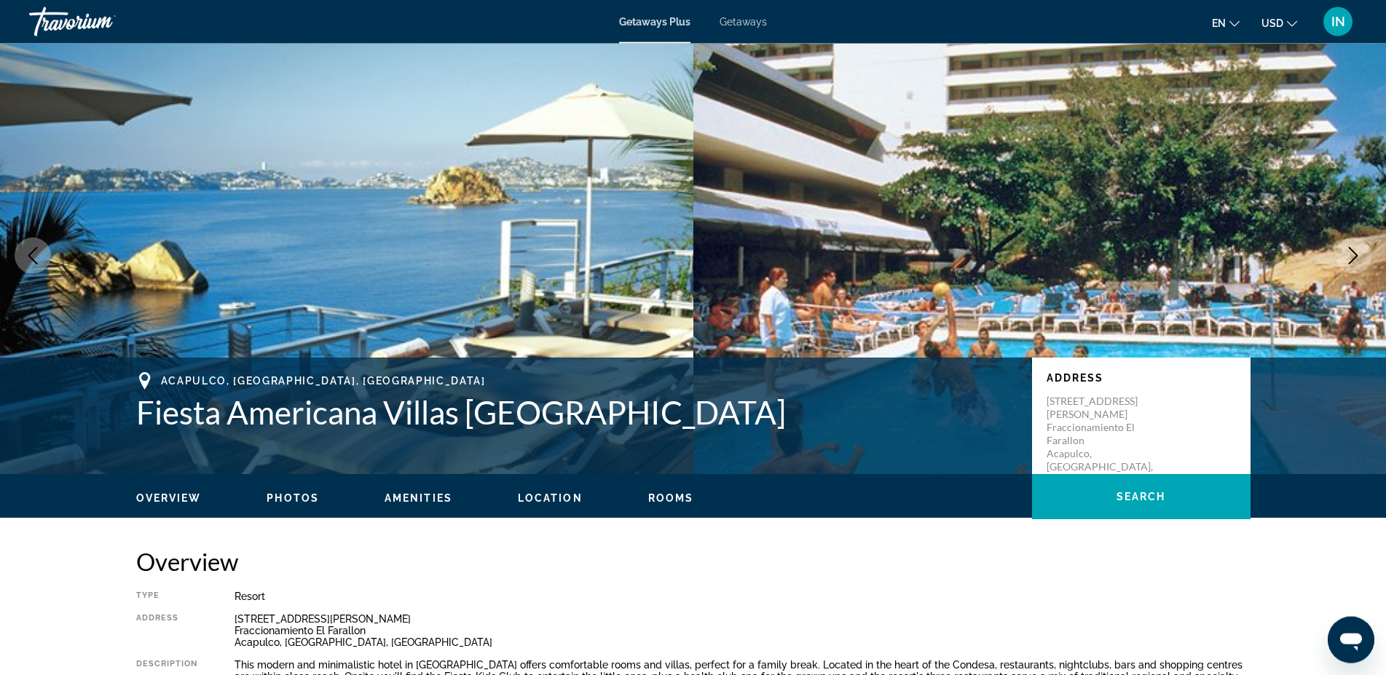
scroll to position [0, 0]
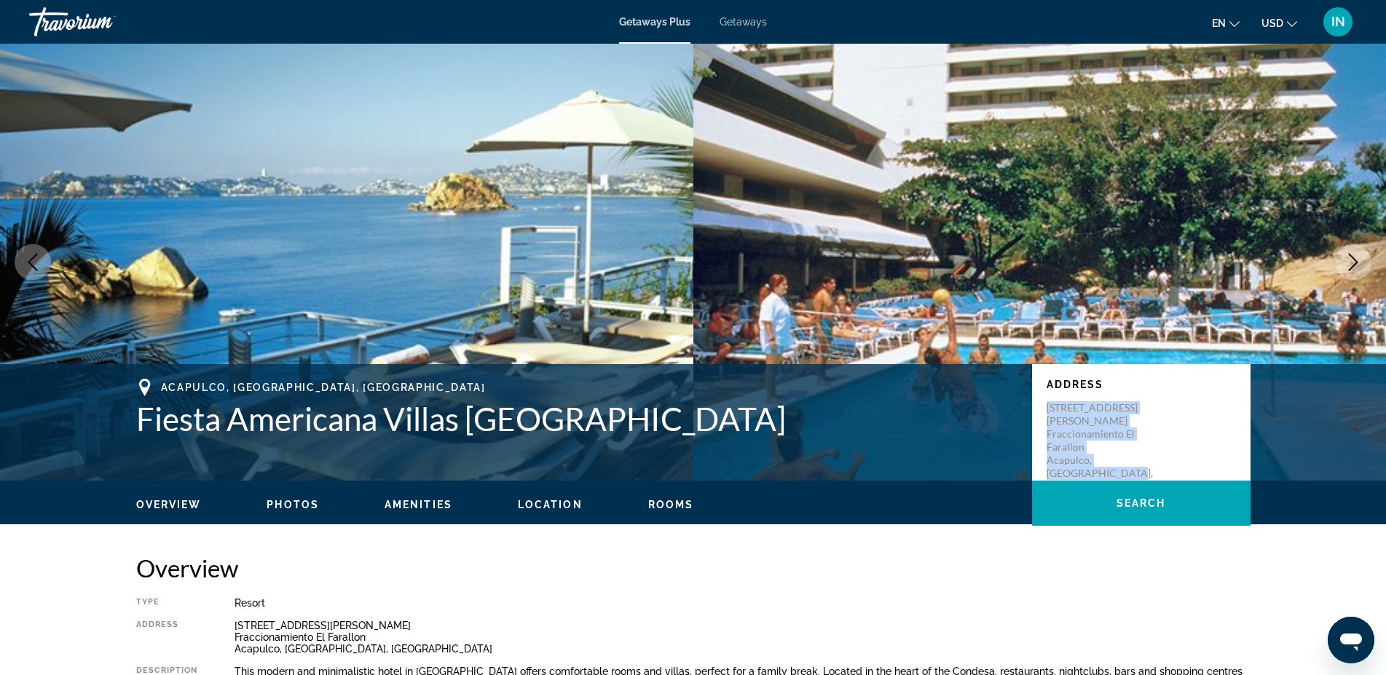
drag, startPoint x: 1082, startPoint y: 471, endPoint x: 1048, endPoint y: 408, distance: 71.7
click at [1048, 408] on p "[STREET_ADDRESS][PERSON_NAME]" at bounding box center [1105, 447] width 117 height 92
copy p "[STREET_ADDRESS][PERSON_NAME]"
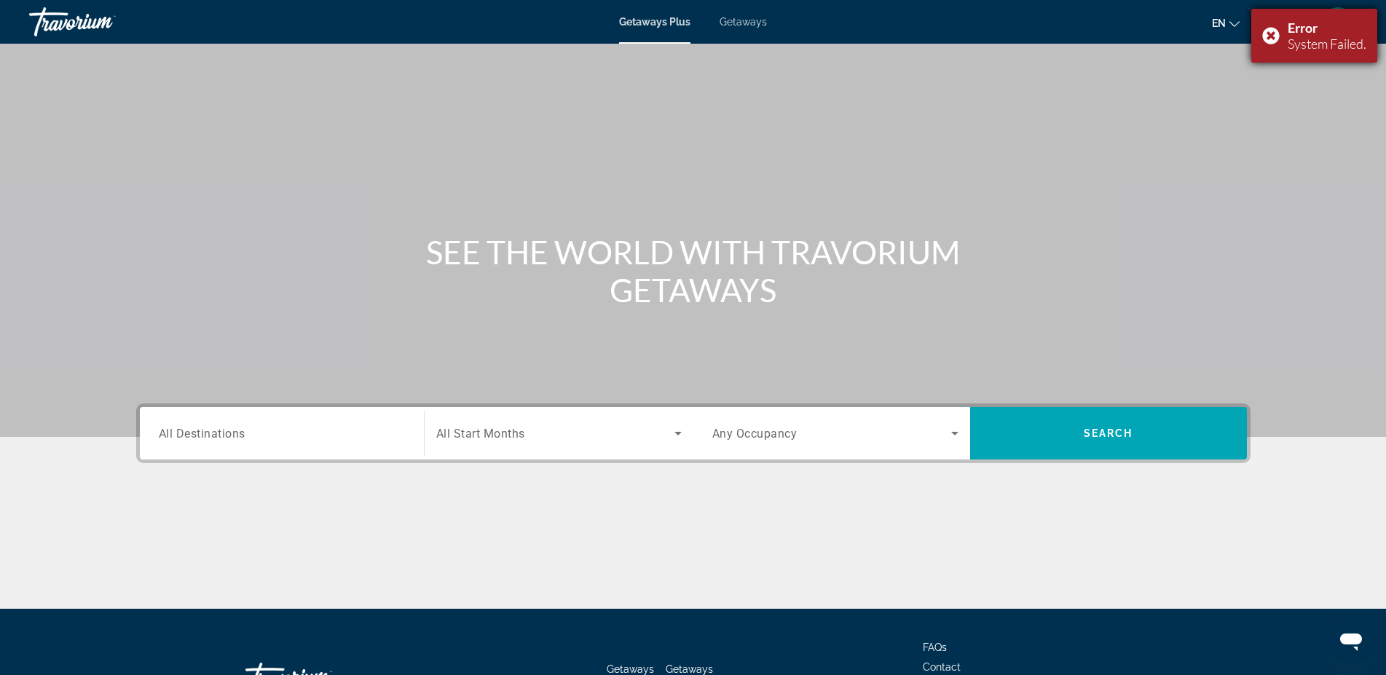
click at [1271, 28] on div "Error System Failed." at bounding box center [1315, 36] width 126 height 54
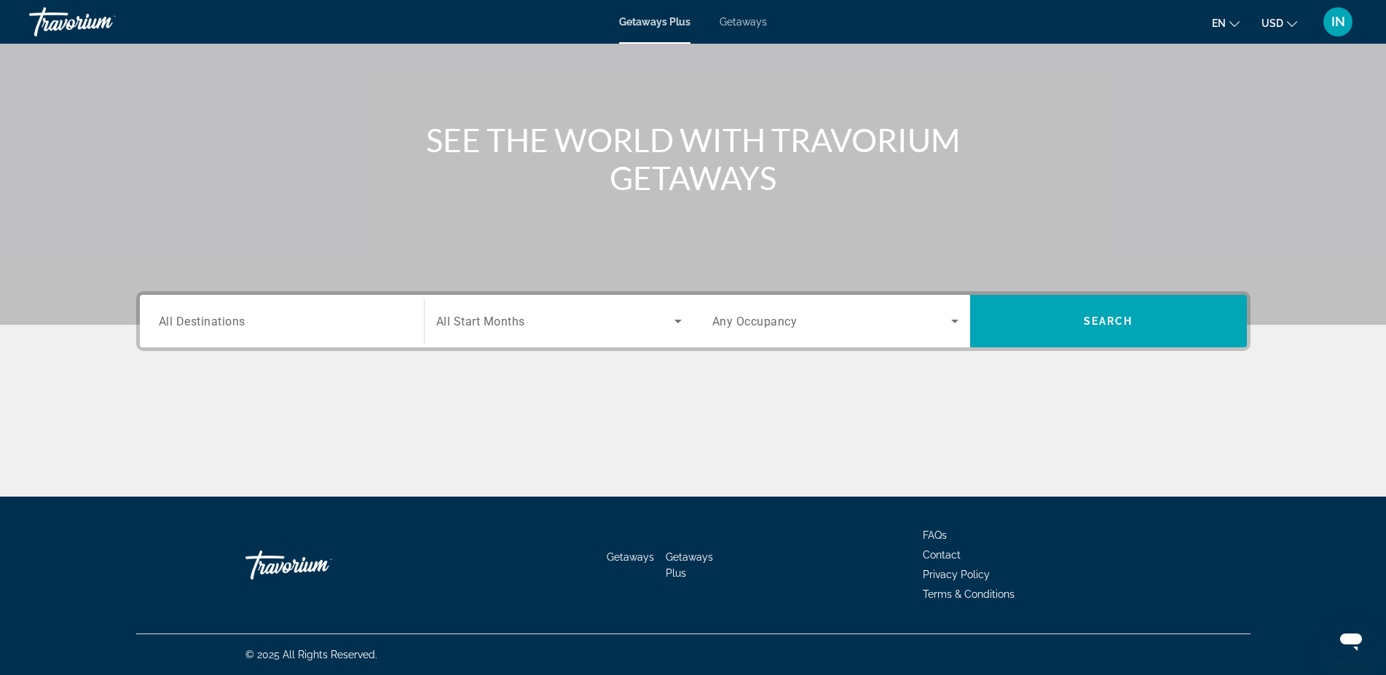
drag, startPoint x: 216, startPoint y: 312, endPoint x: 208, endPoint y: 317, distance: 9.5
click at [213, 315] on div "Destination All Destinations" at bounding box center [282, 322] width 246 height 42
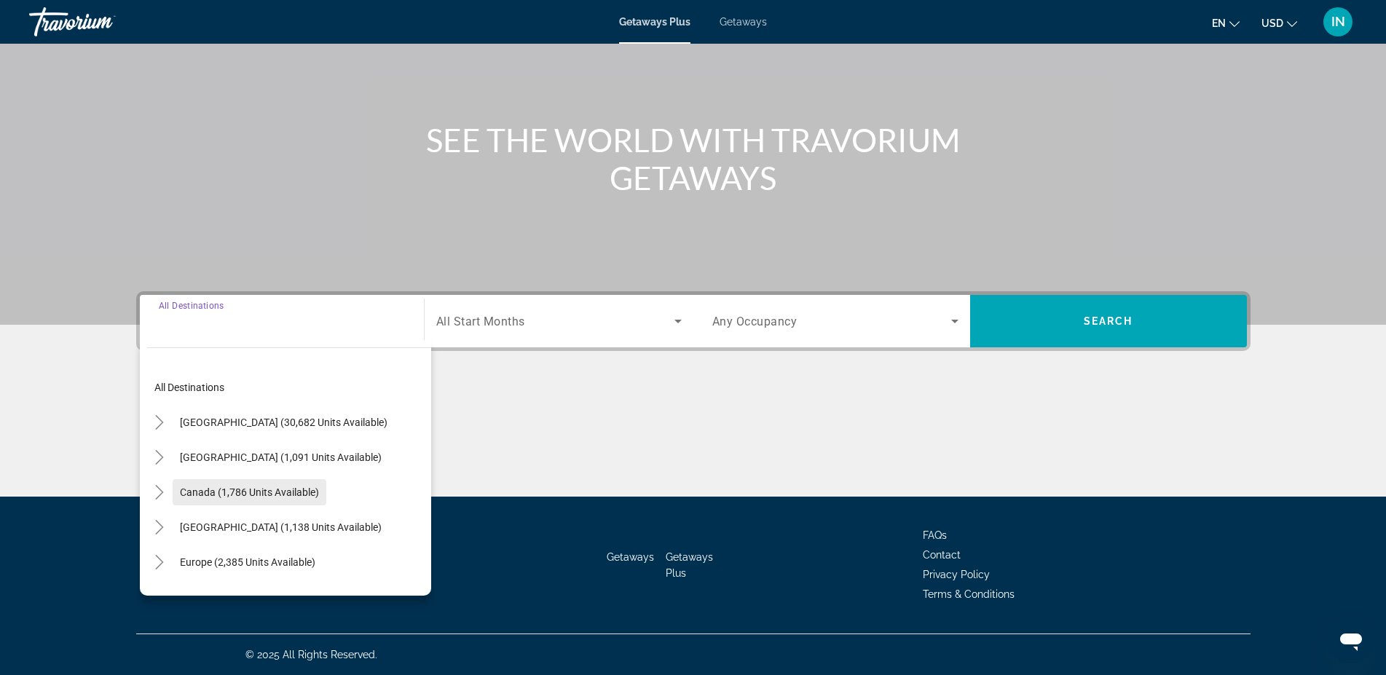
click at [204, 491] on span "Canada (1,786 units available)" at bounding box center [249, 493] width 139 height 12
type input "**********"
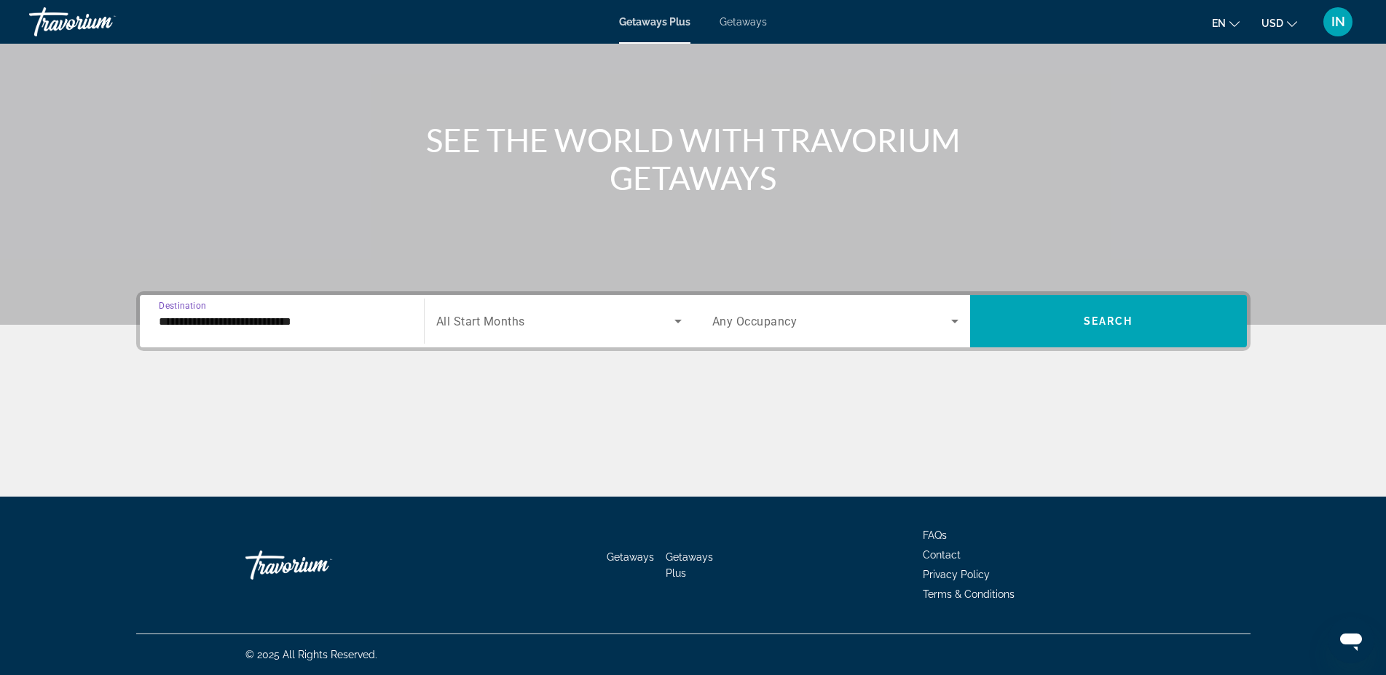
click at [957, 324] on icon "Search widget" at bounding box center [954, 321] width 17 height 17
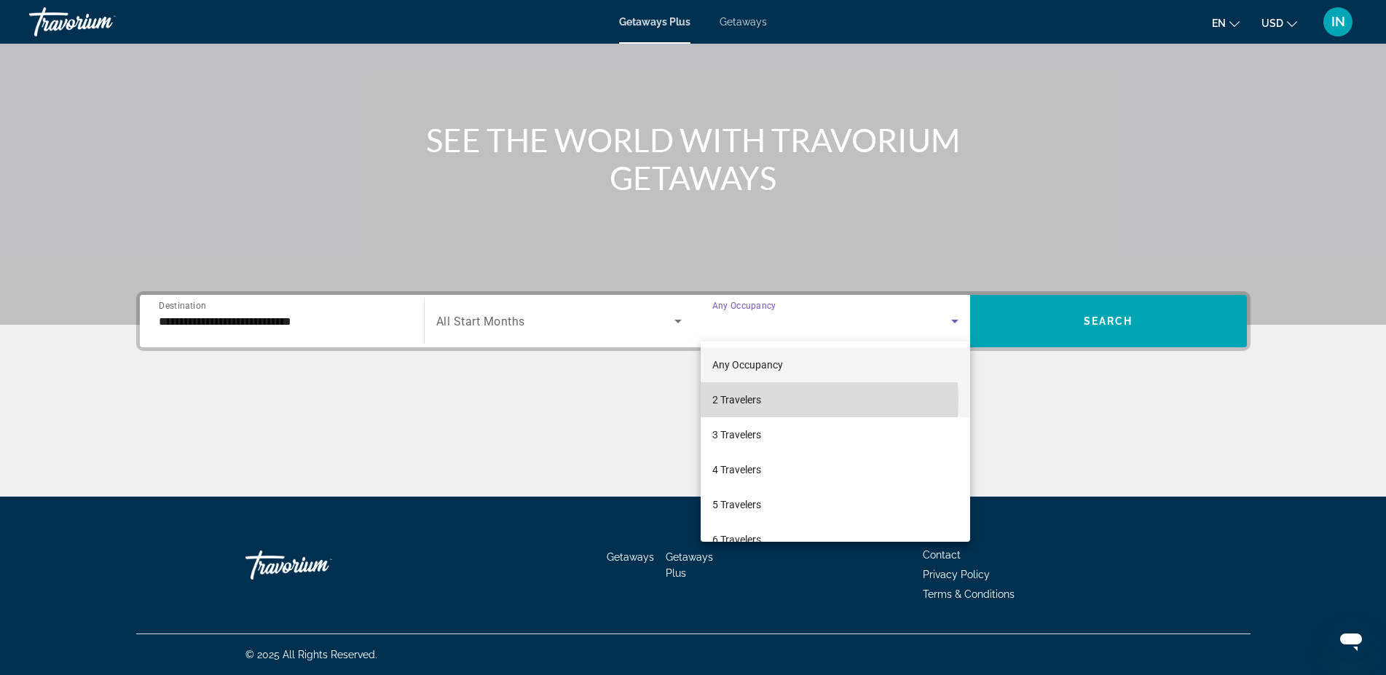
click at [742, 401] on span "2 Travelers" at bounding box center [737, 399] width 49 height 17
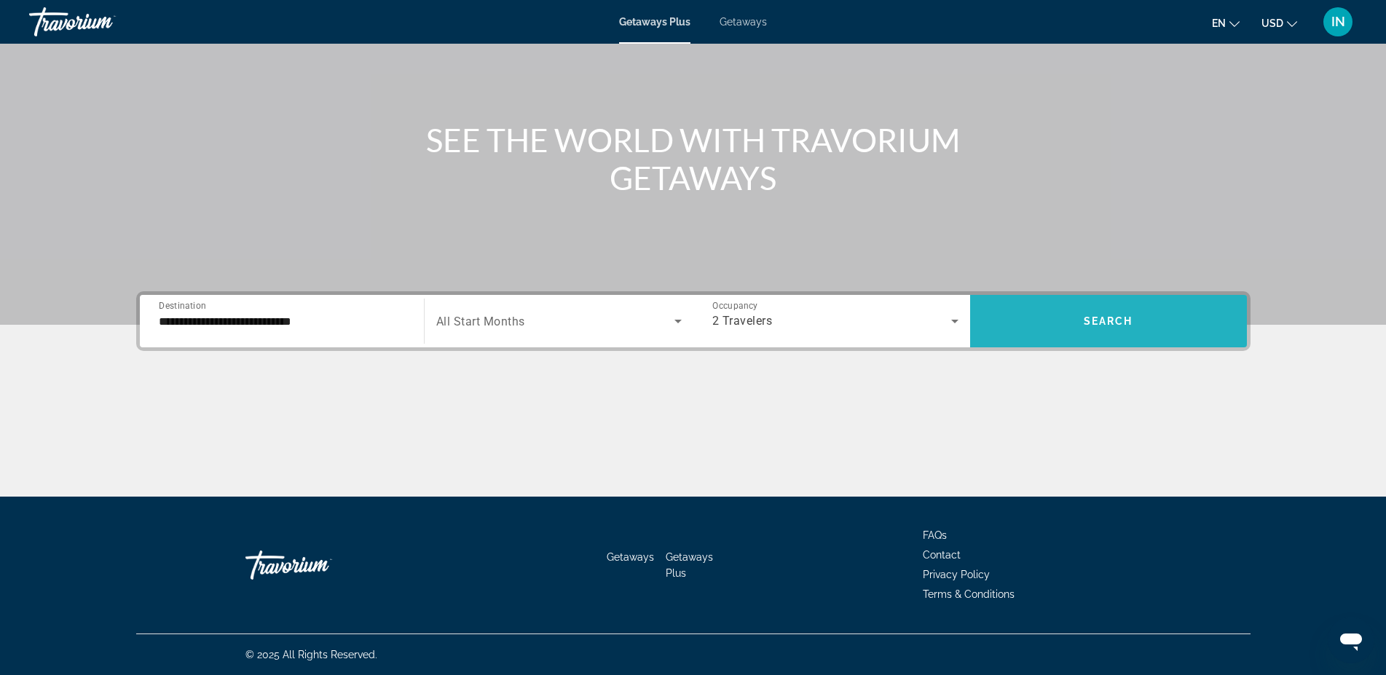
click at [1099, 323] on span "Search" at bounding box center [1109, 321] width 50 height 12
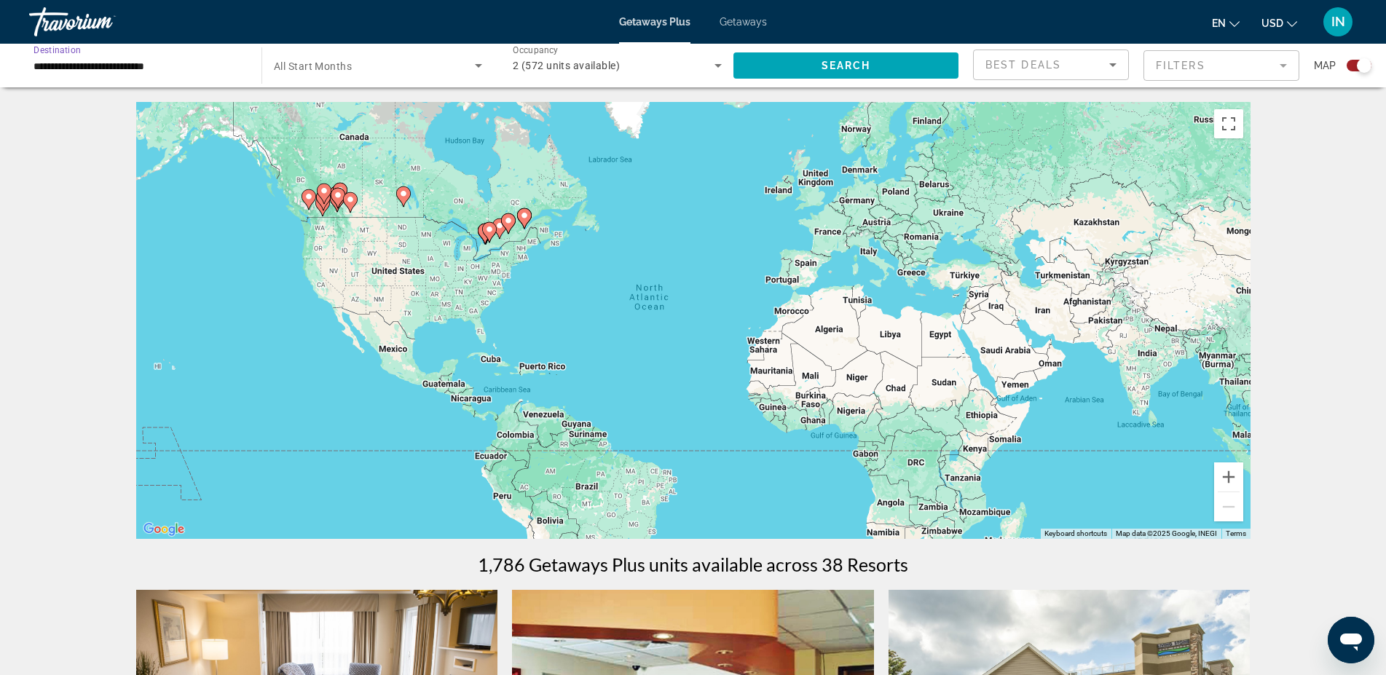
click at [141, 67] on input "**********" at bounding box center [138, 66] width 209 height 17
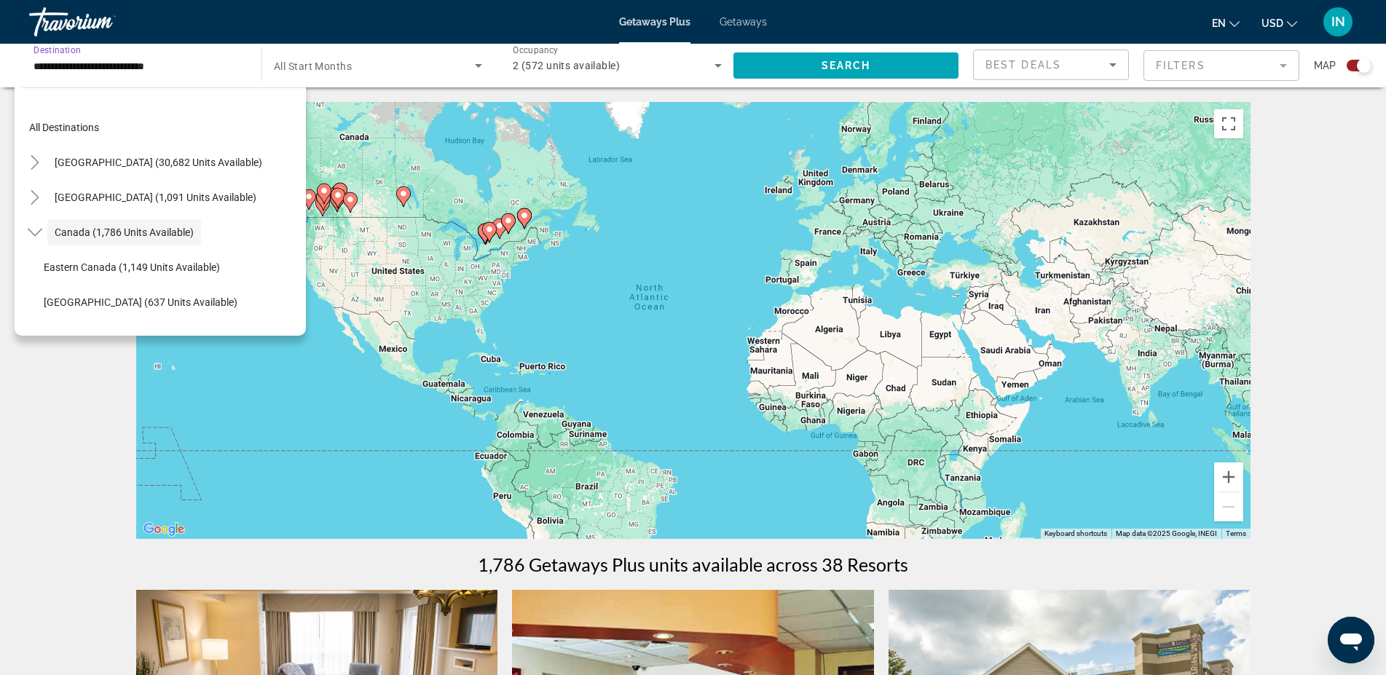
scroll to position [17, 0]
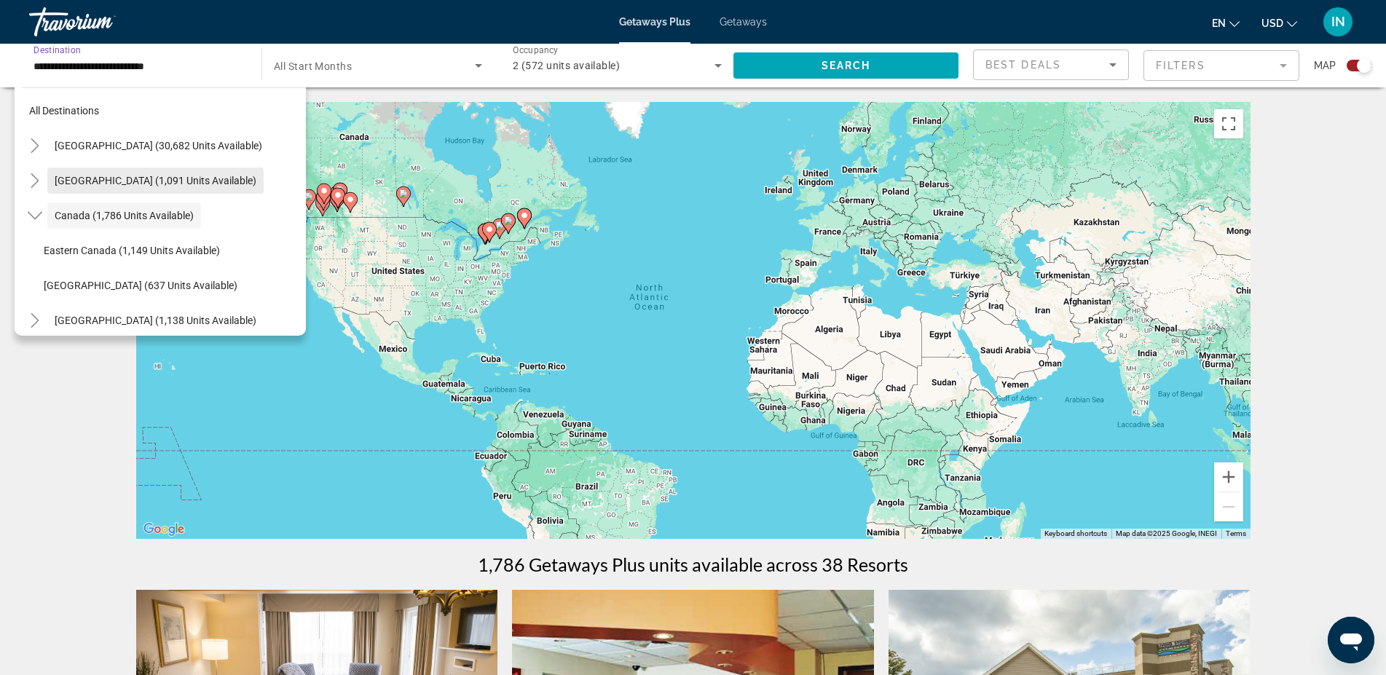
click at [77, 181] on span "[GEOGRAPHIC_DATA] (1,091 units available)" at bounding box center [156, 181] width 202 height 12
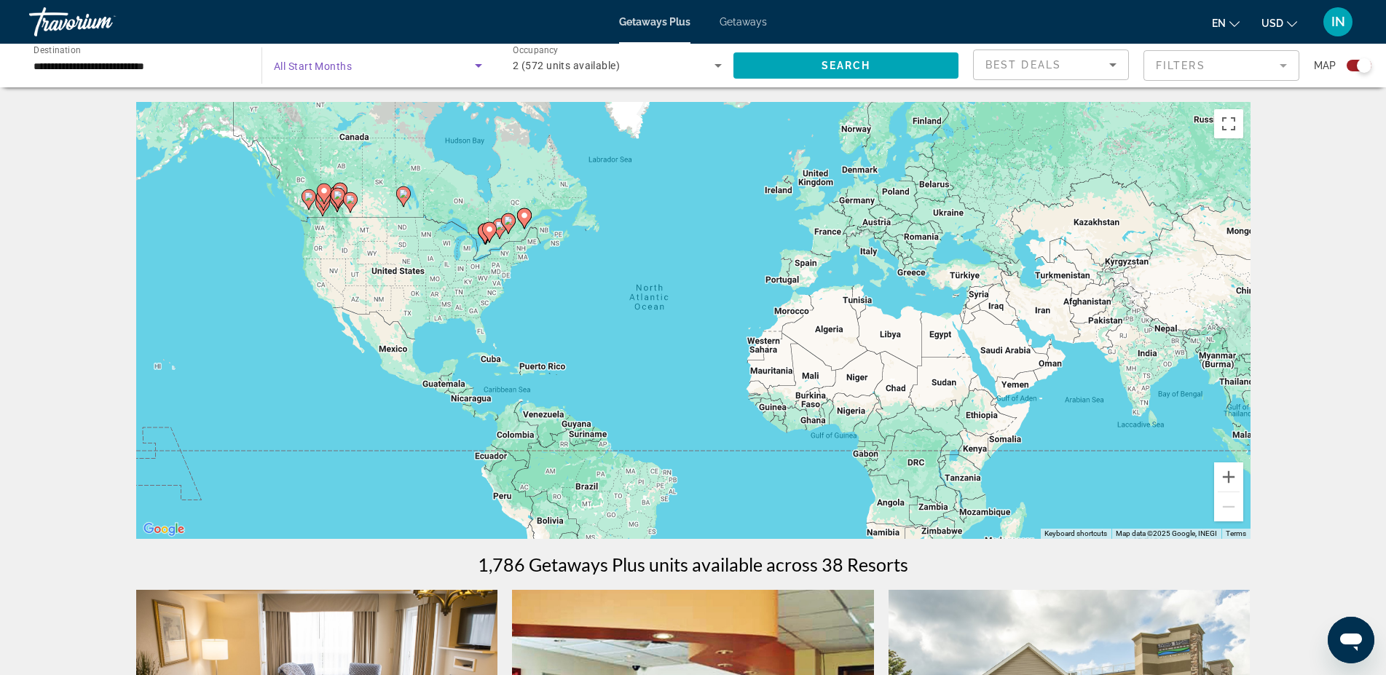
click at [478, 66] on icon "Search widget" at bounding box center [478, 66] width 7 height 4
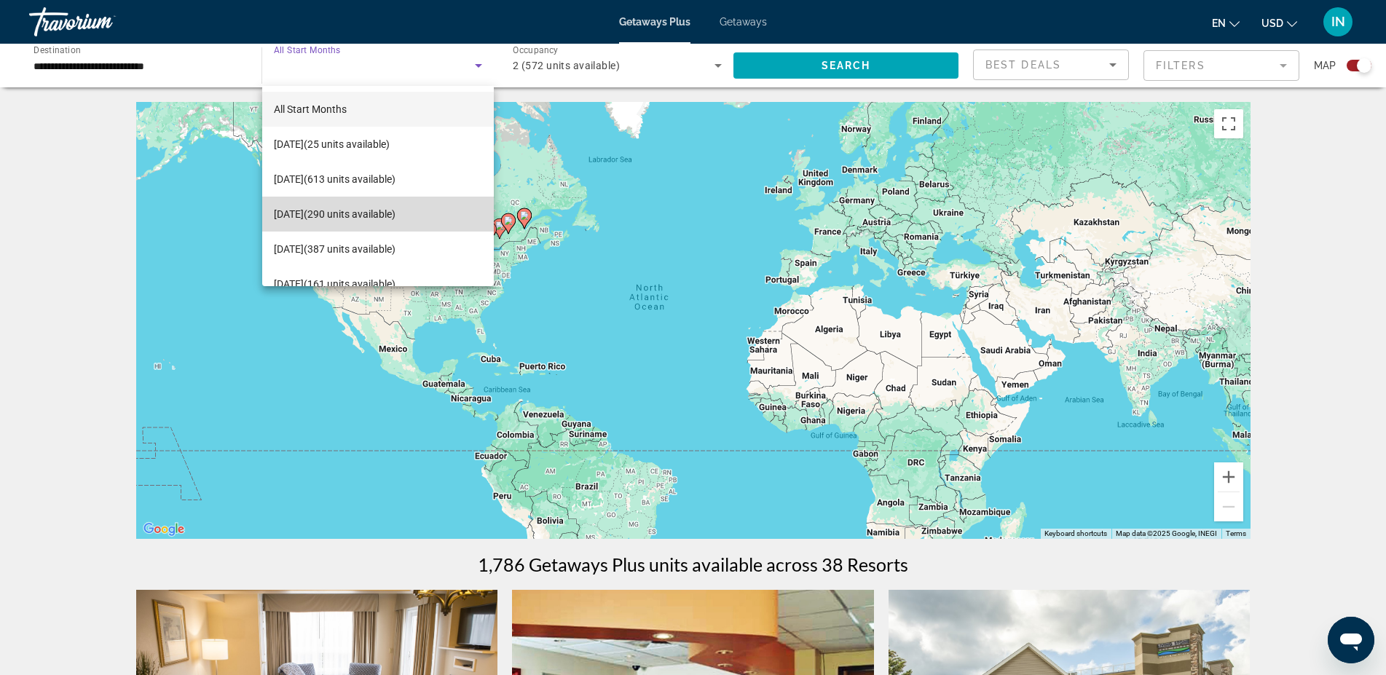
click at [396, 212] on span "[DATE] (290 units available)" at bounding box center [335, 213] width 122 height 17
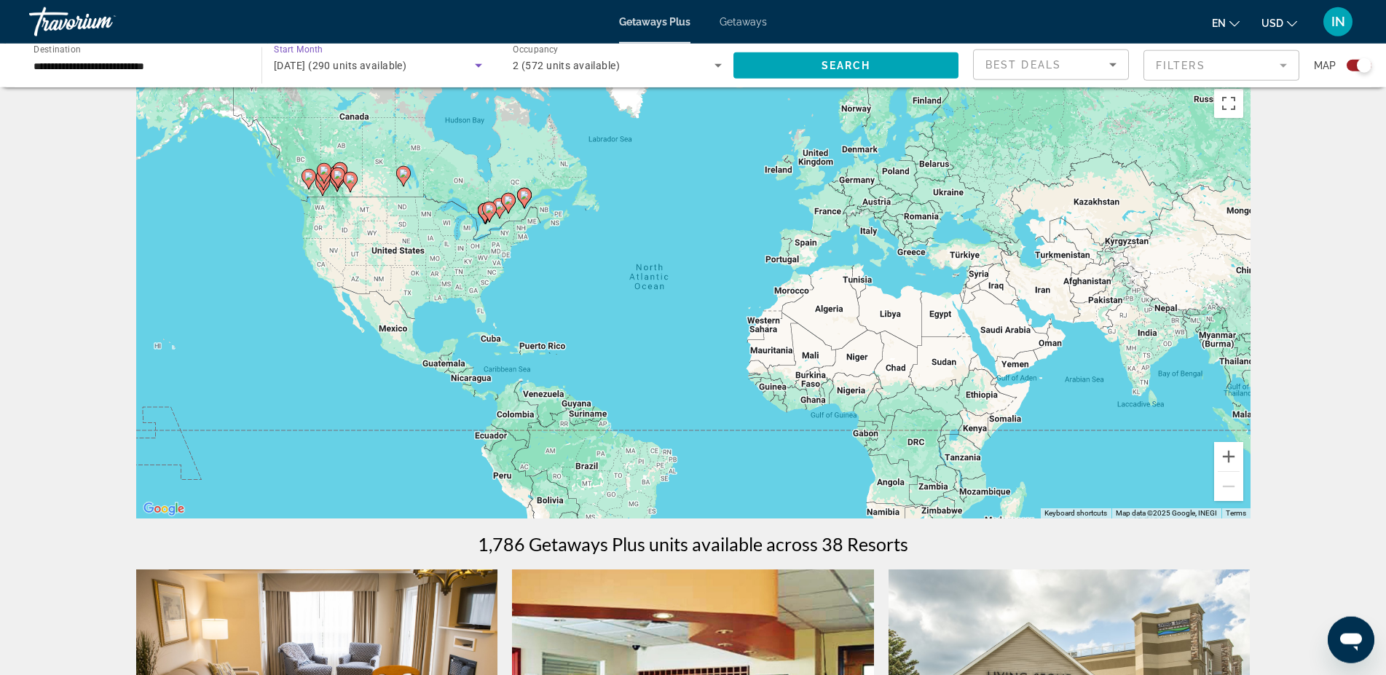
scroll to position [0, 0]
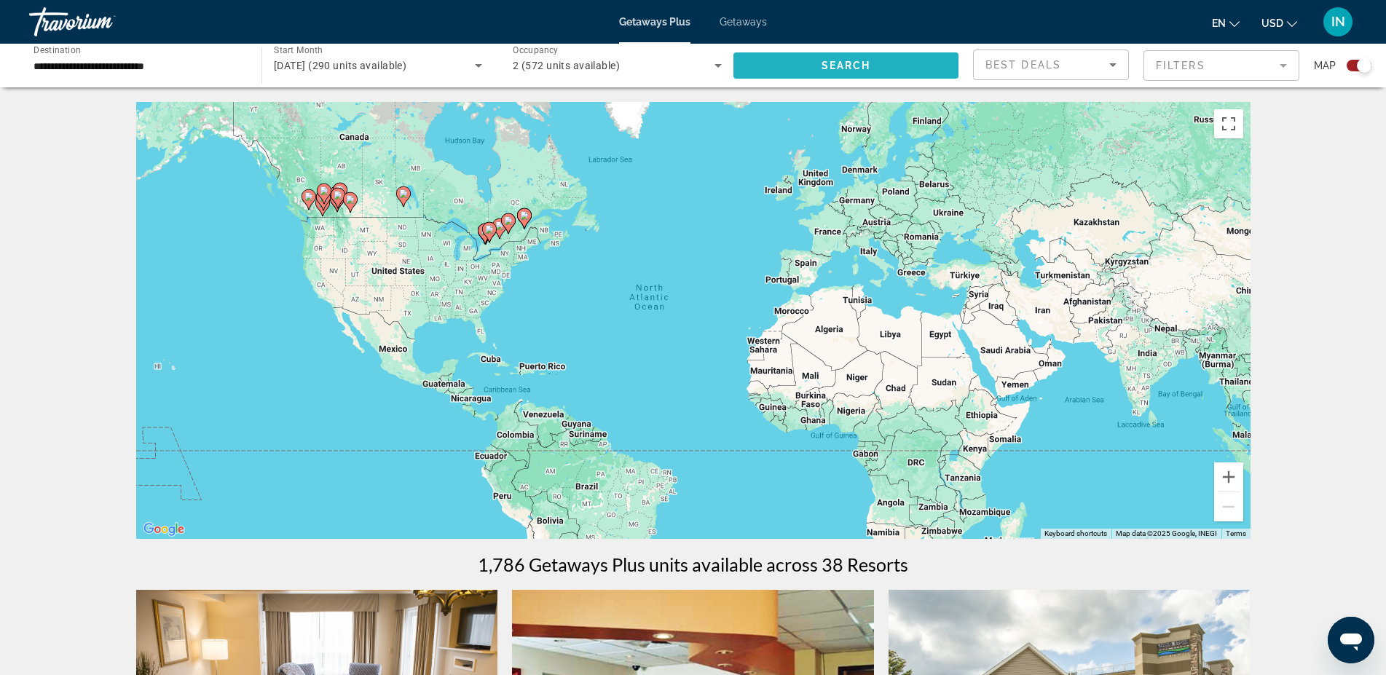
click at [848, 69] on span "Search" at bounding box center [847, 66] width 50 height 12
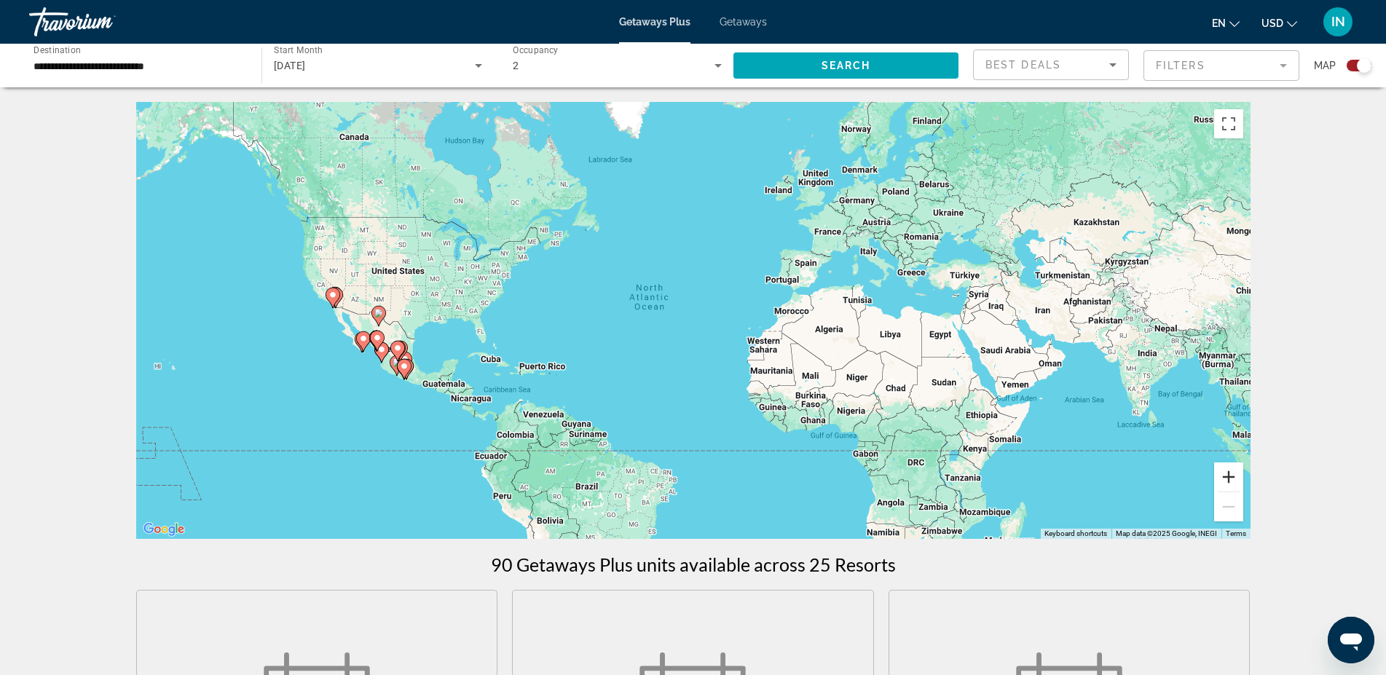
click at [1226, 477] on button "Zoom in" at bounding box center [1228, 477] width 29 height 29
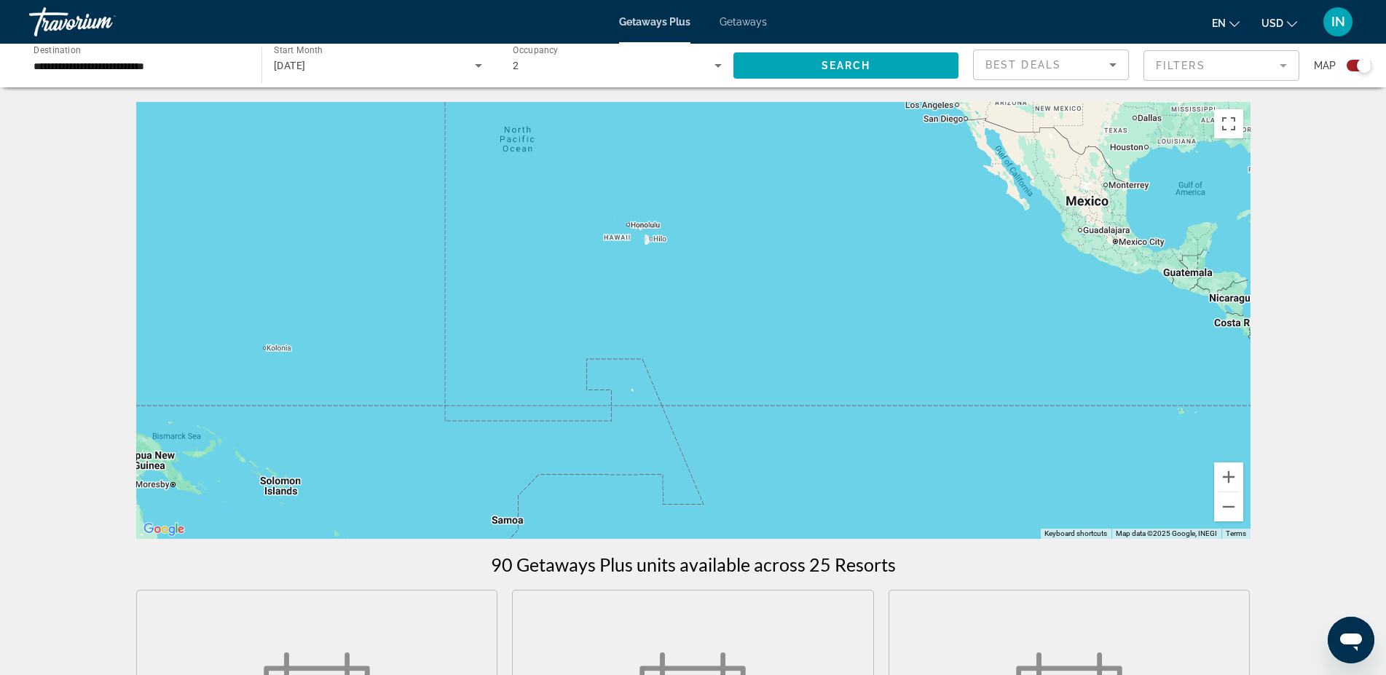
drag, startPoint x: 425, startPoint y: 240, endPoint x: 663, endPoint y: 121, distance: 265.9
click at [1251, 102] on div "Main content" at bounding box center [693, 320] width 1115 height 437
click at [1025, 202] on icon "Main content" at bounding box center [1026, 198] width 13 height 19
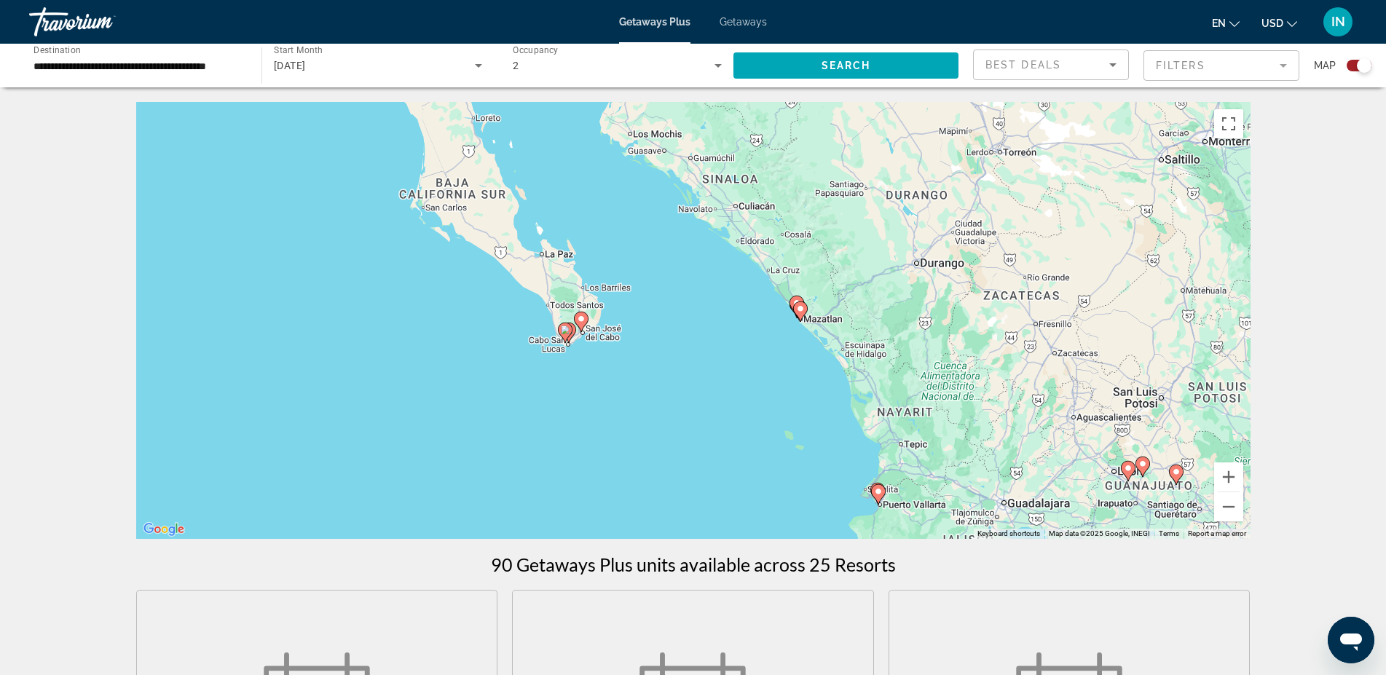
drag, startPoint x: 1023, startPoint y: 201, endPoint x: 908, endPoint y: 208, distance: 114.6
click at [908, 208] on div "To activate drag with keyboard, press Alt + Enter. Once in keyboard drag state,…" at bounding box center [693, 320] width 1115 height 437
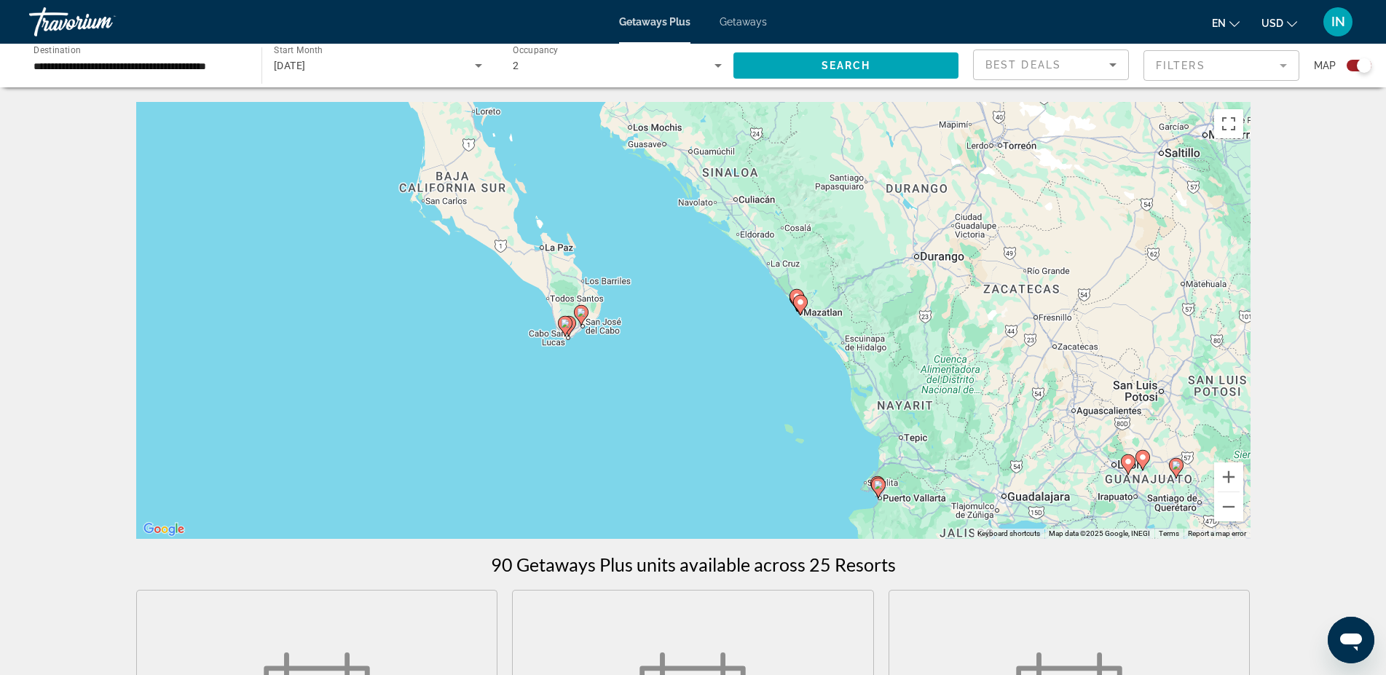
click at [880, 495] on icon "Main content" at bounding box center [878, 488] width 15 height 20
type input "**********"
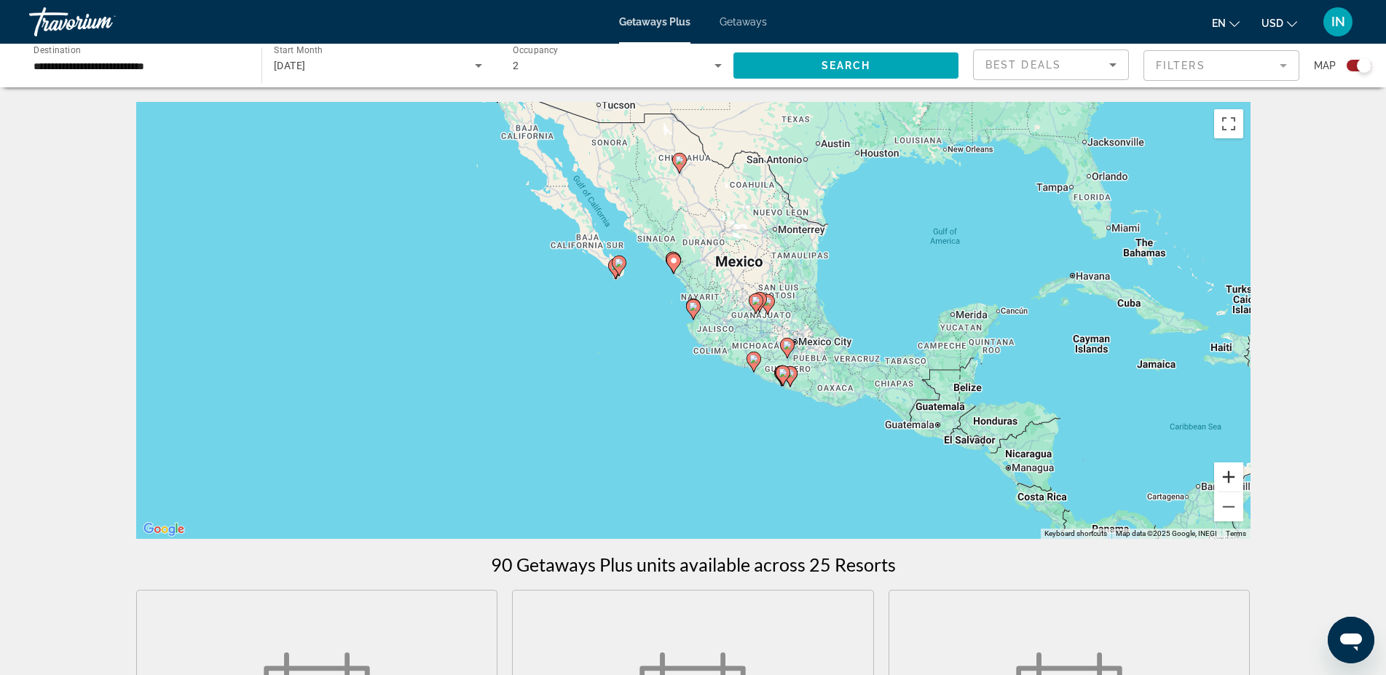
click at [1228, 482] on button "Zoom in" at bounding box center [1228, 477] width 29 height 29
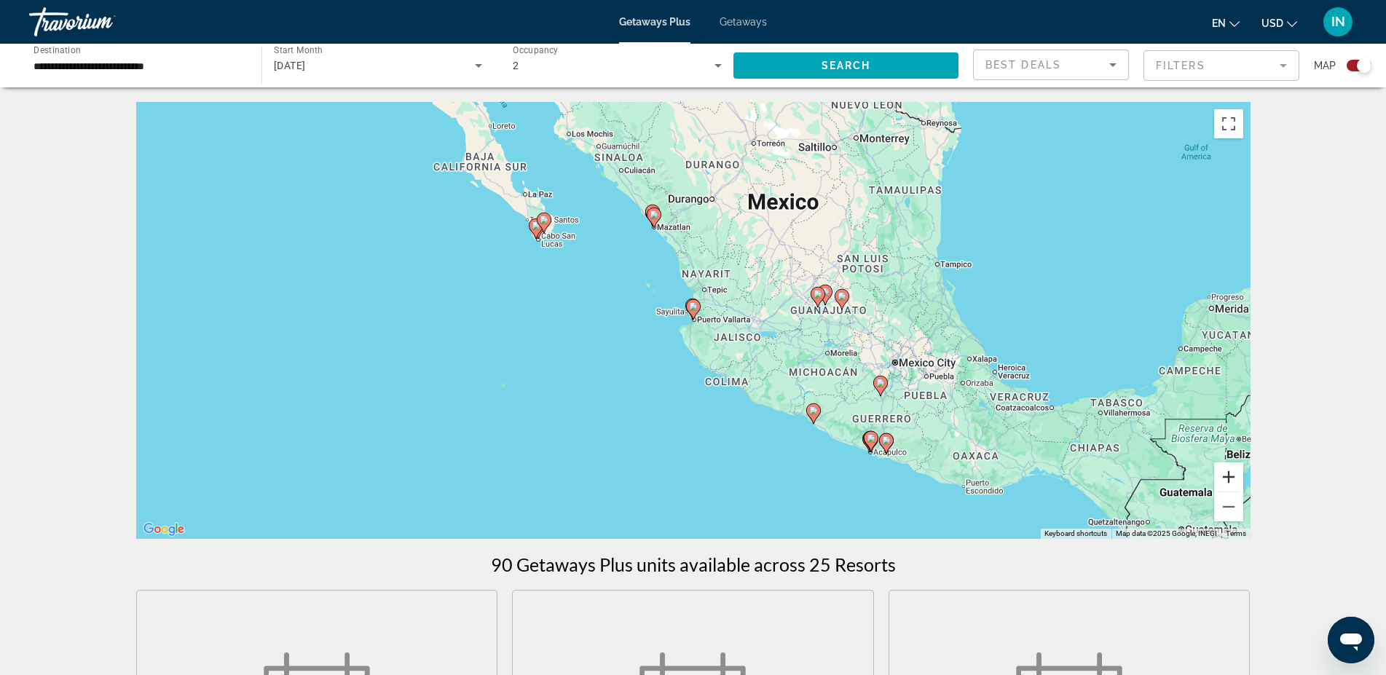
click at [1228, 475] on button "Zoom in" at bounding box center [1228, 477] width 29 height 29
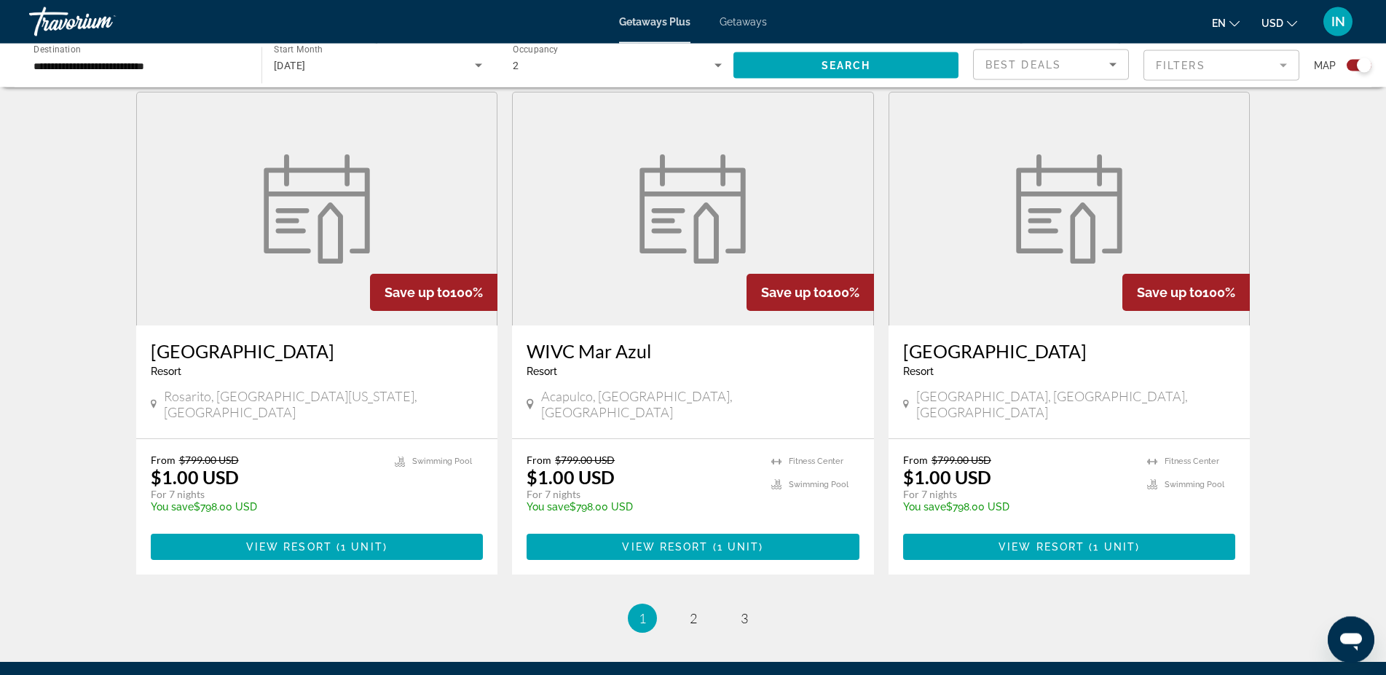
scroll to position [2158, 0]
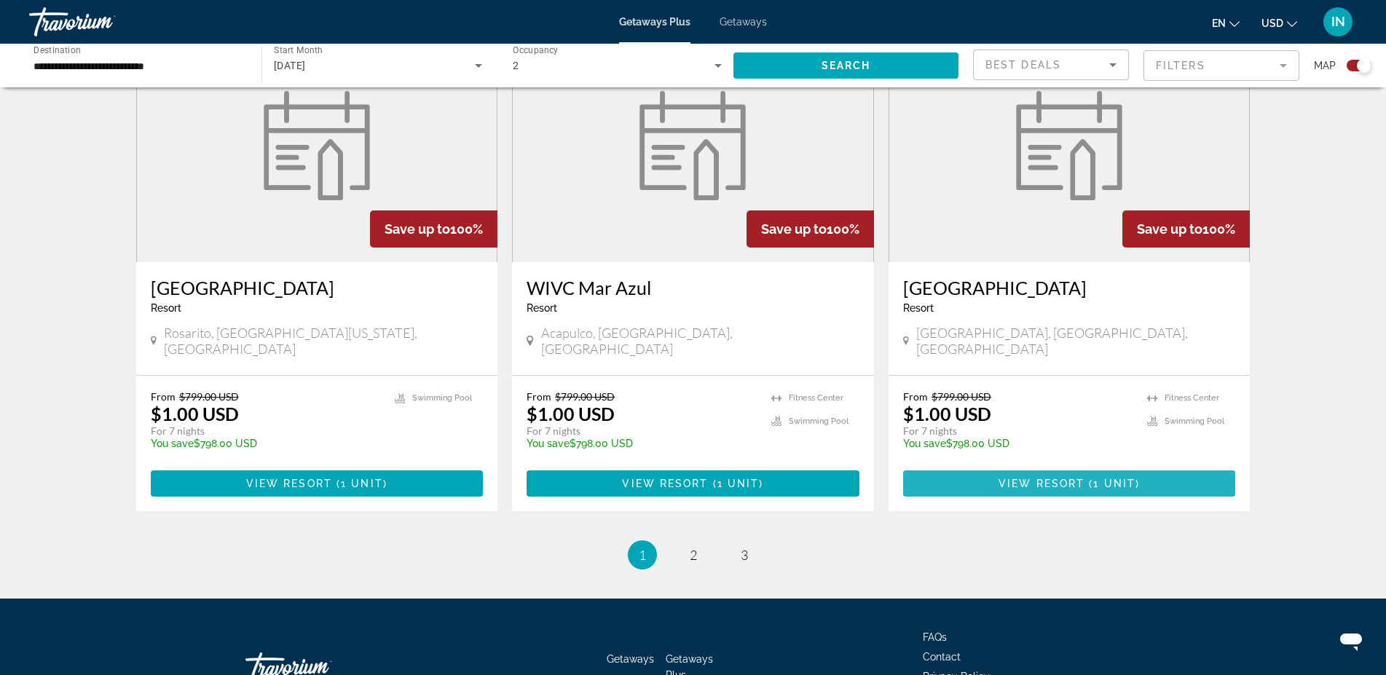
click at [1056, 478] on span "View Resort" at bounding box center [1042, 484] width 86 height 12
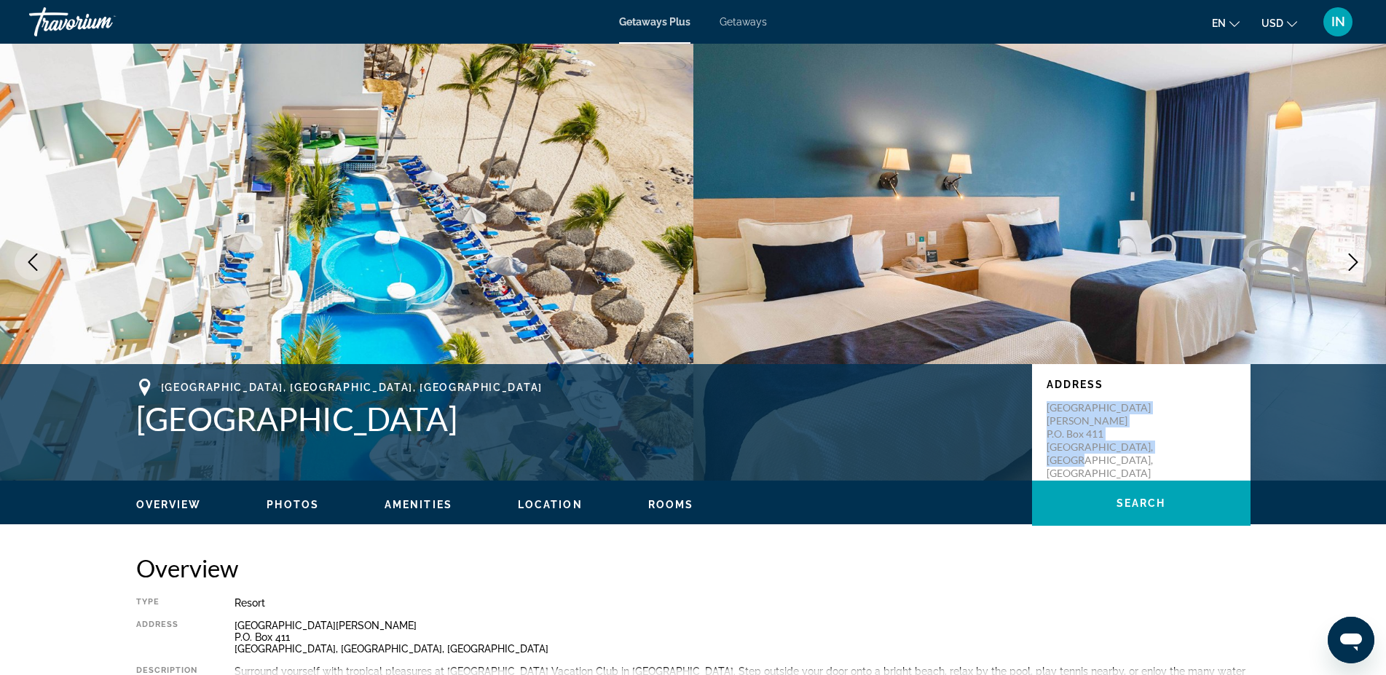
drag, startPoint x: 1170, startPoint y: 431, endPoint x: 1046, endPoint y: 397, distance: 128.3
click at [1046, 397] on div "Address [GEOGRAPHIC_DATA] P.O. [GEOGRAPHIC_DATA], [GEOGRAPHIC_DATA], [GEOGRAPHI…" at bounding box center [1141, 422] width 219 height 117
copy p "[GEOGRAPHIC_DATA] P.O. [GEOGRAPHIC_DATA], [GEOGRAPHIC_DATA], [GEOGRAPHIC_DATA]"
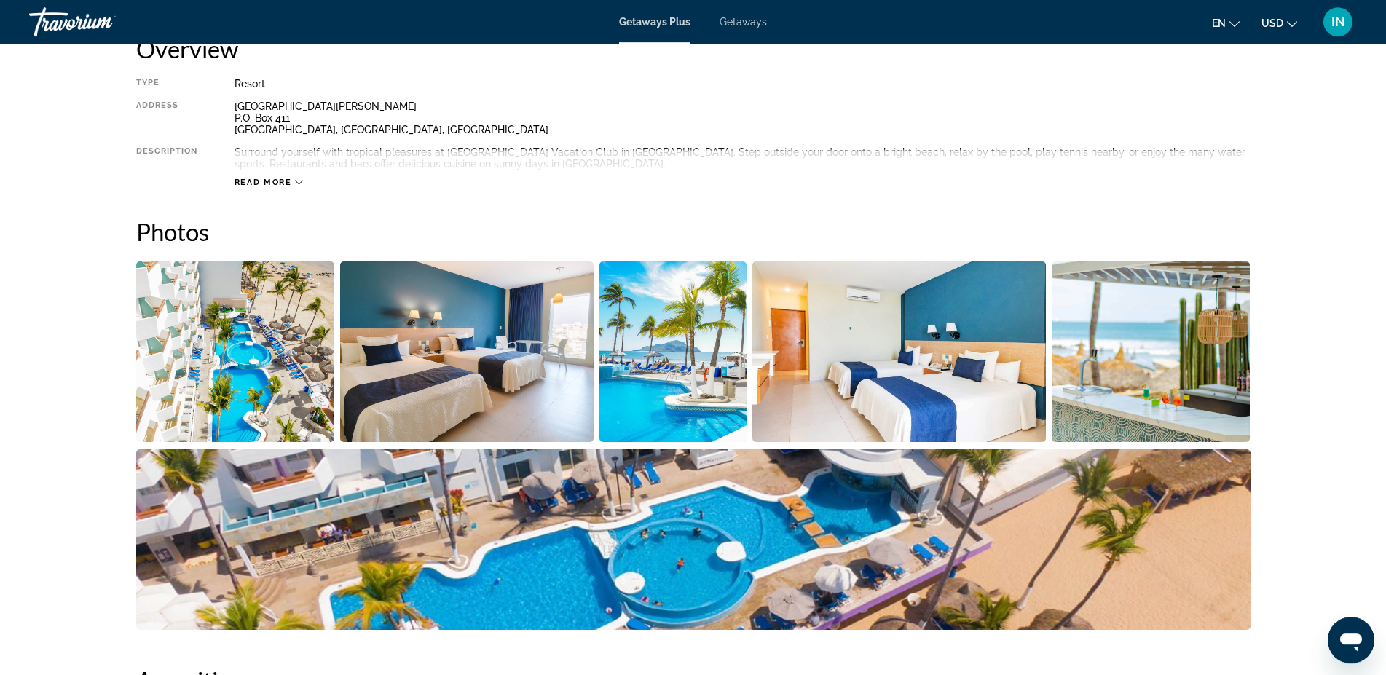
scroll to position [520, 0]
click at [299, 180] on icon "Main content" at bounding box center [299, 182] width 8 height 8
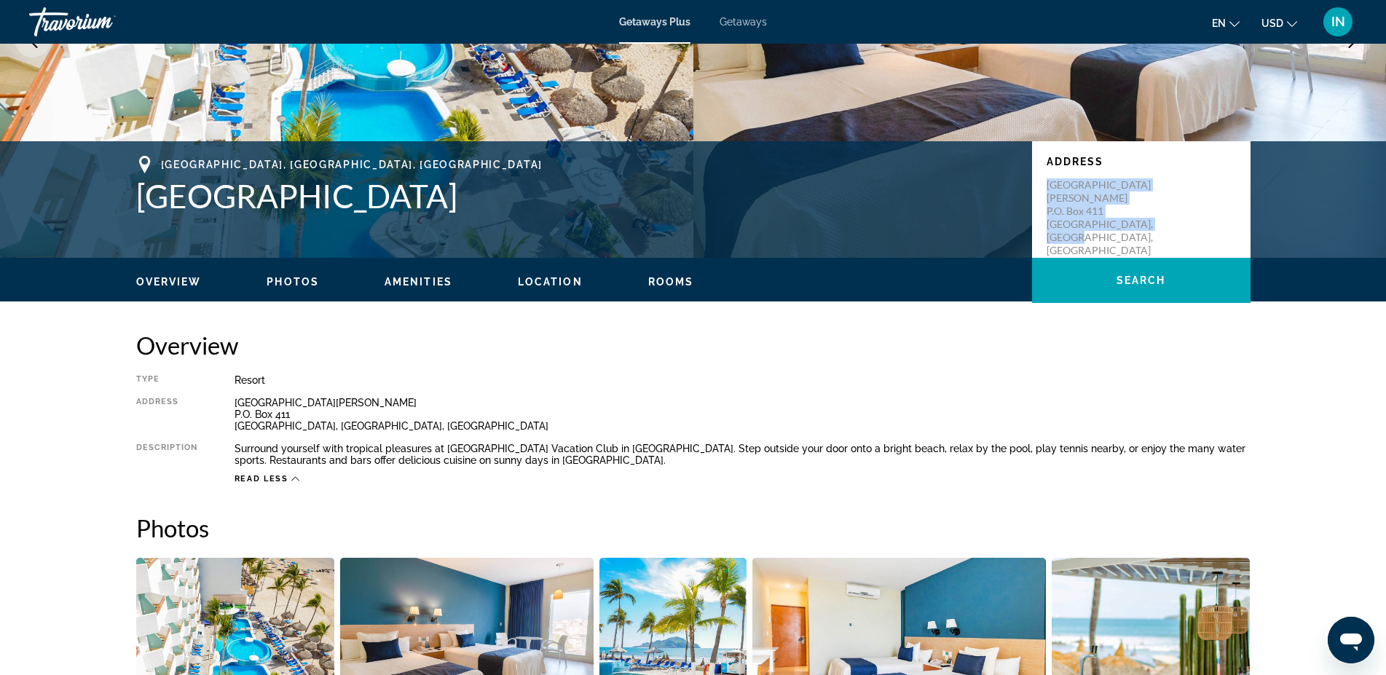
scroll to position [0, 0]
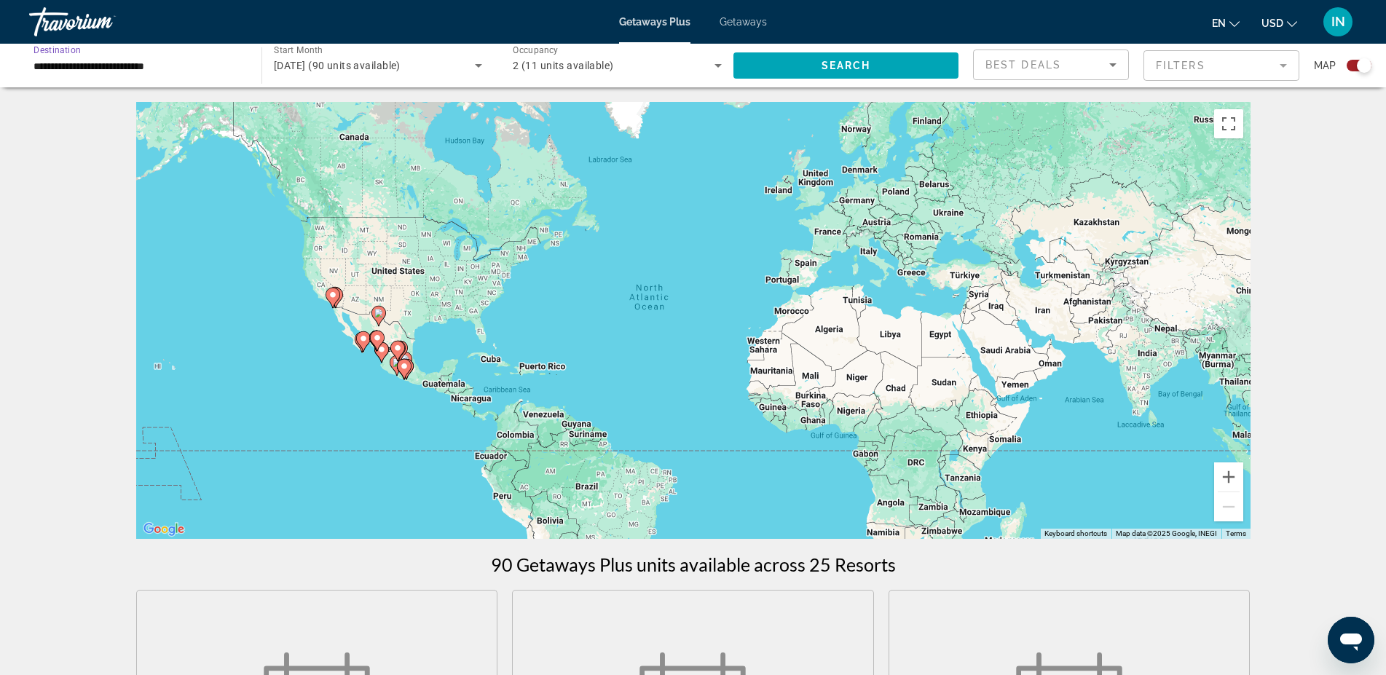
click at [117, 68] on input "**********" at bounding box center [138, 66] width 209 height 17
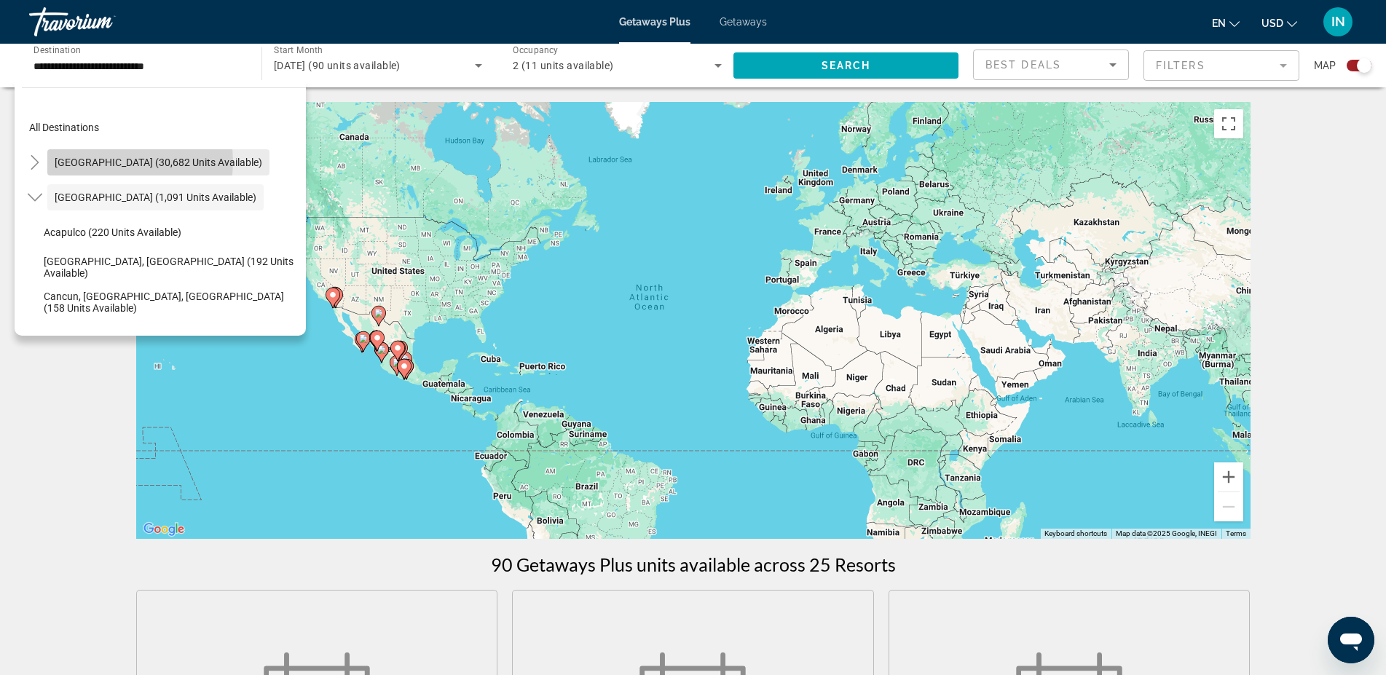
click at [123, 162] on span "[GEOGRAPHIC_DATA] (30,682 units available)" at bounding box center [159, 163] width 208 height 12
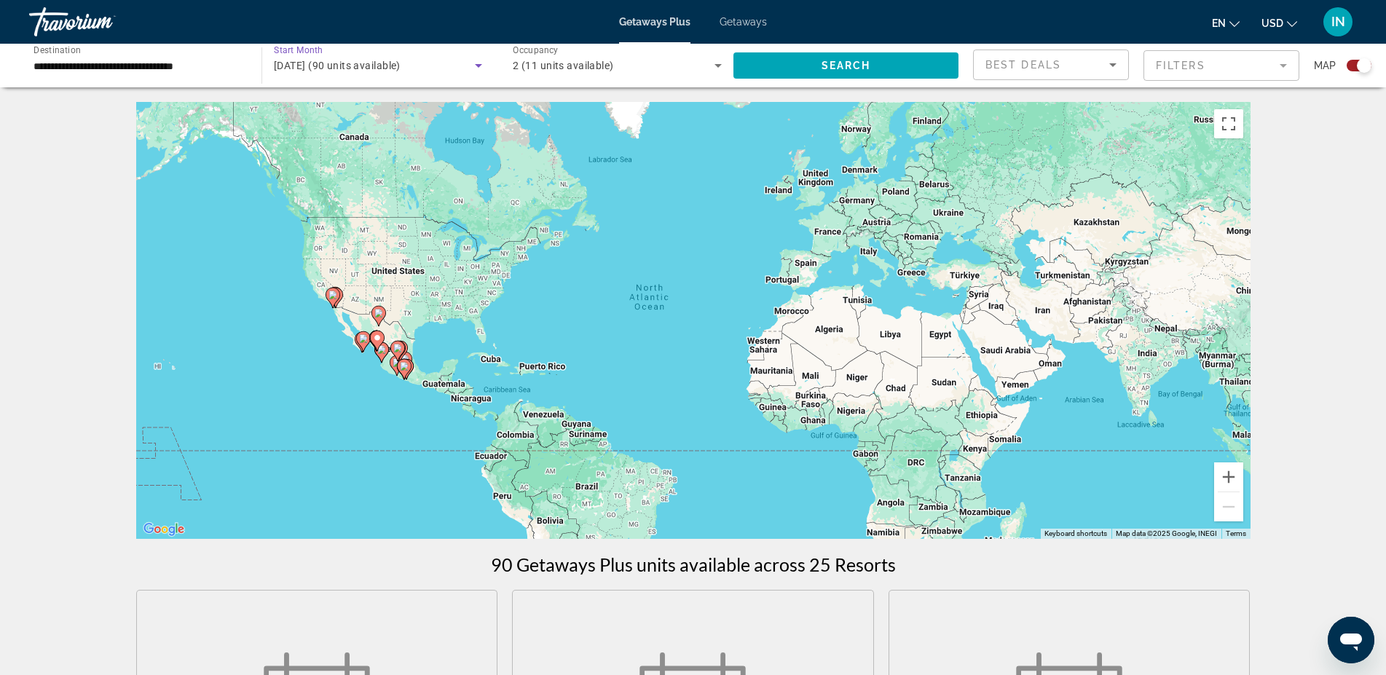
click at [336, 66] on span "[DATE] (90 units available)" at bounding box center [337, 66] width 127 height 12
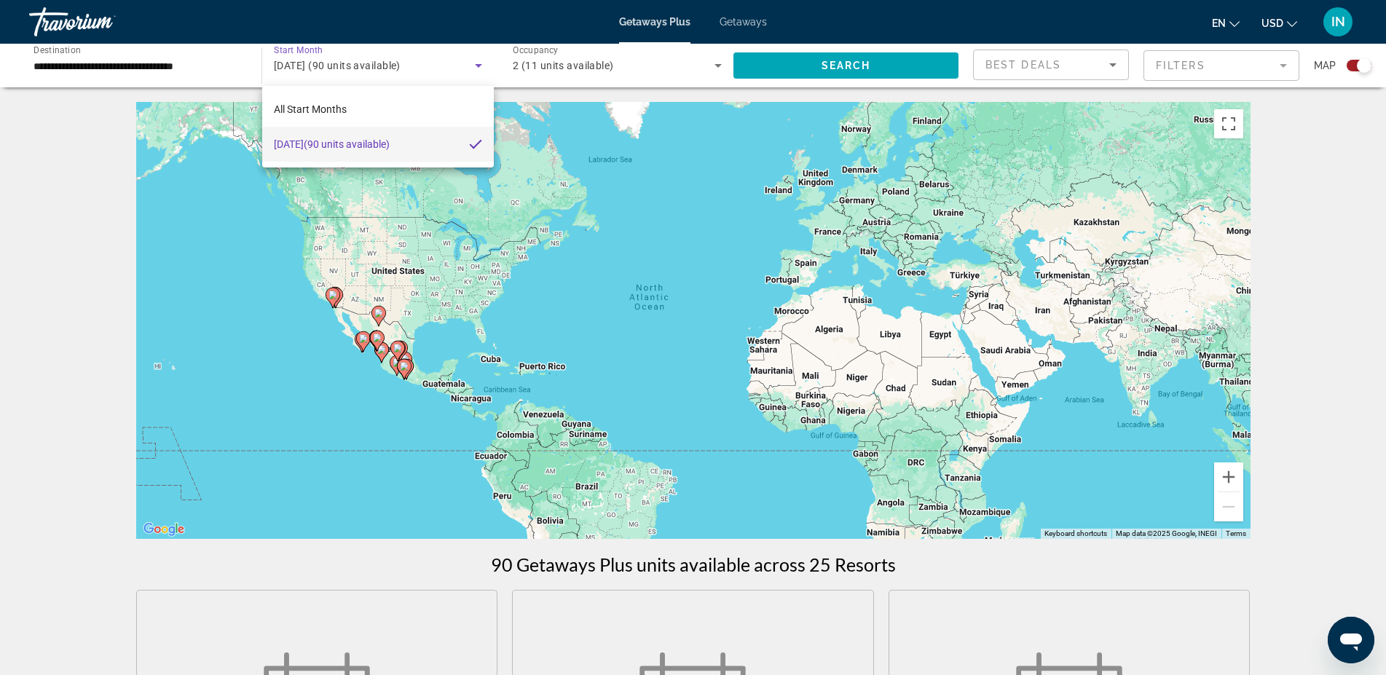
click at [76, 66] on div at bounding box center [693, 337] width 1386 height 675
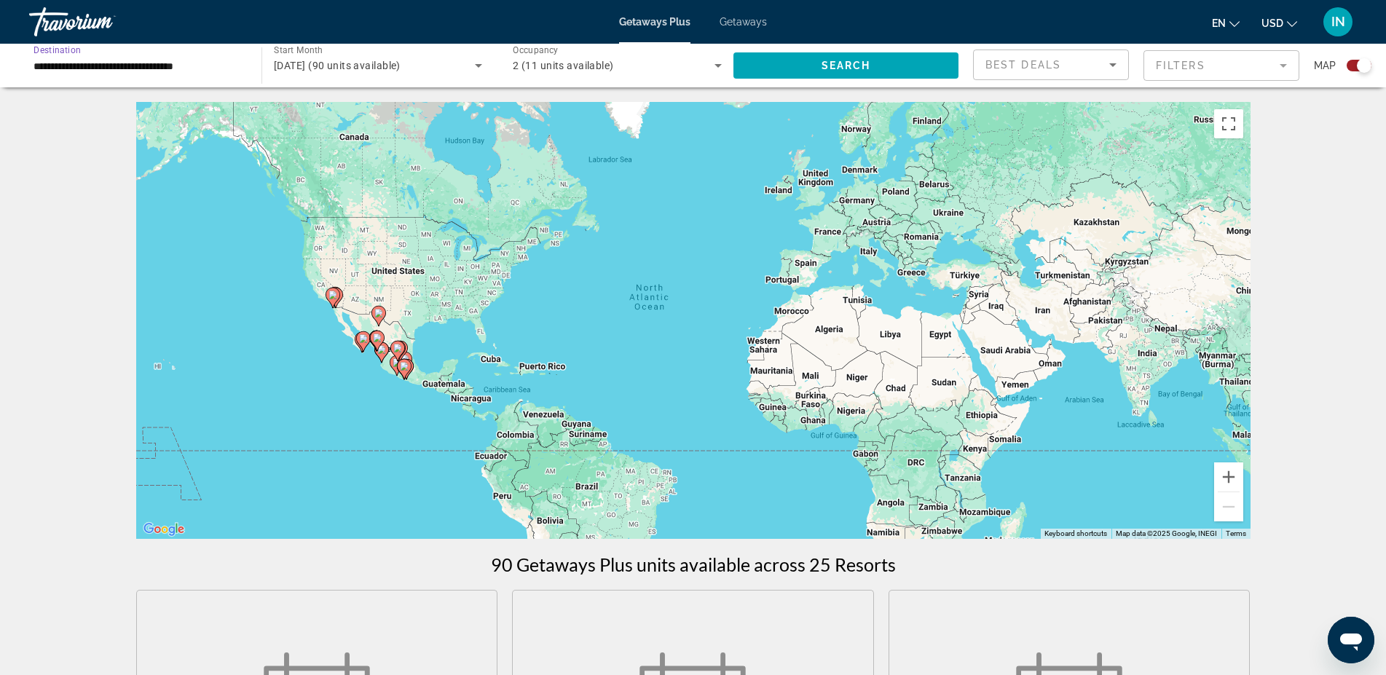
click at [66, 65] on input "**********" at bounding box center [138, 66] width 209 height 17
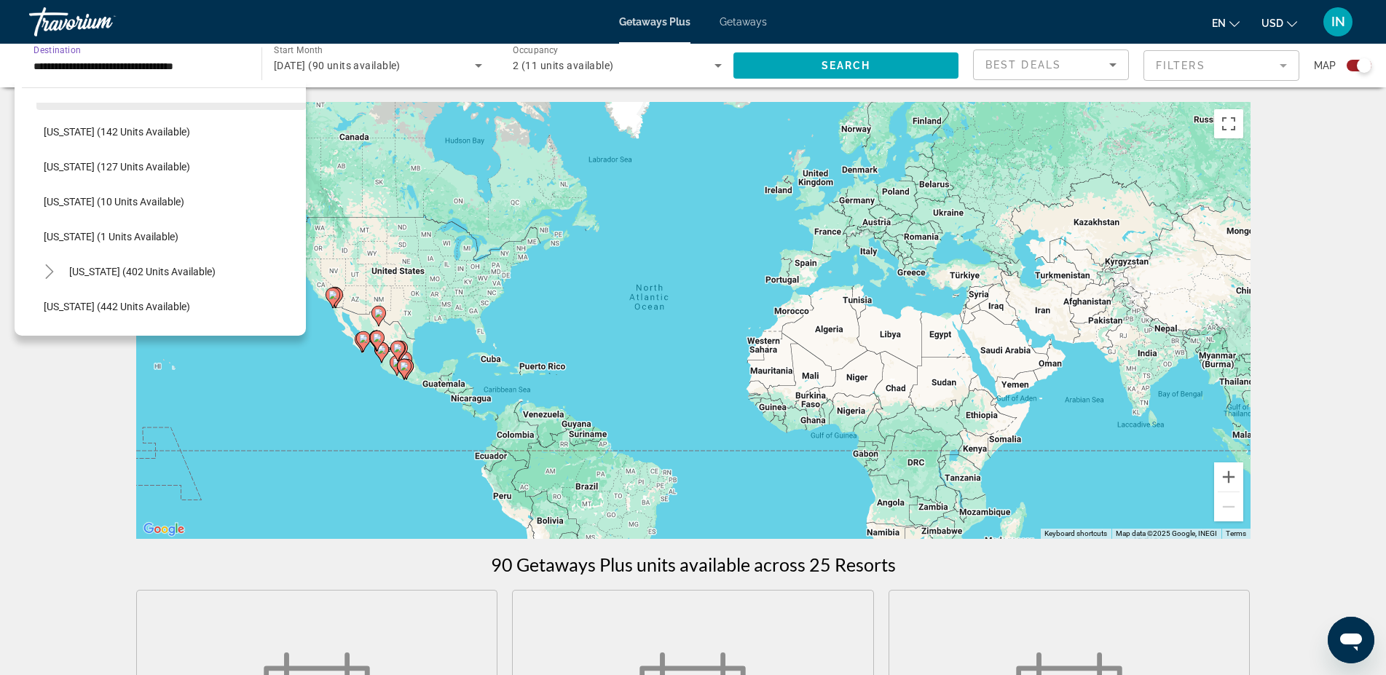
scroll to position [420, 0]
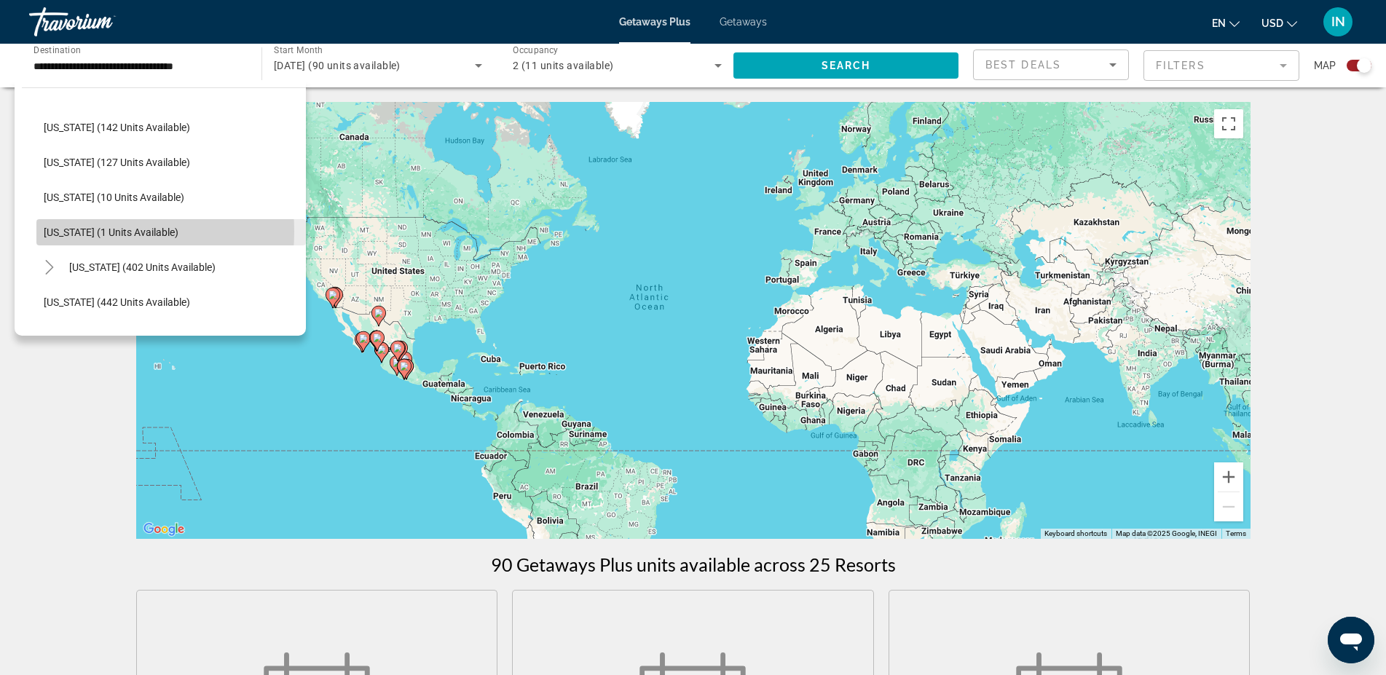
click at [72, 232] on span "[US_STATE] (1 units available)" at bounding box center [111, 233] width 135 height 12
type input "**********"
